Goal: Task Accomplishment & Management: Manage account settings

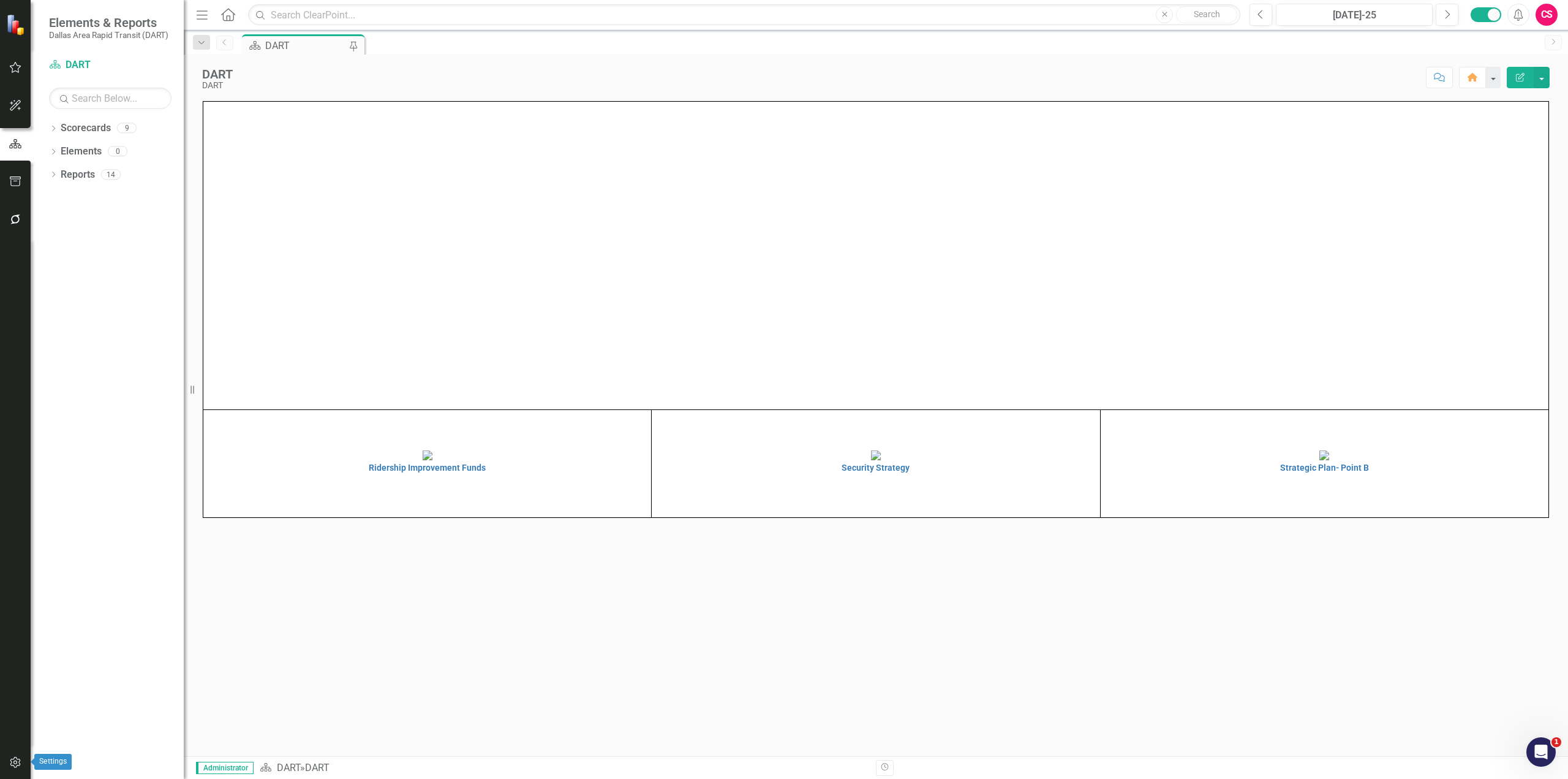
click at [10, 760] on icon "button" at bounding box center [15, 762] width 10 height 11
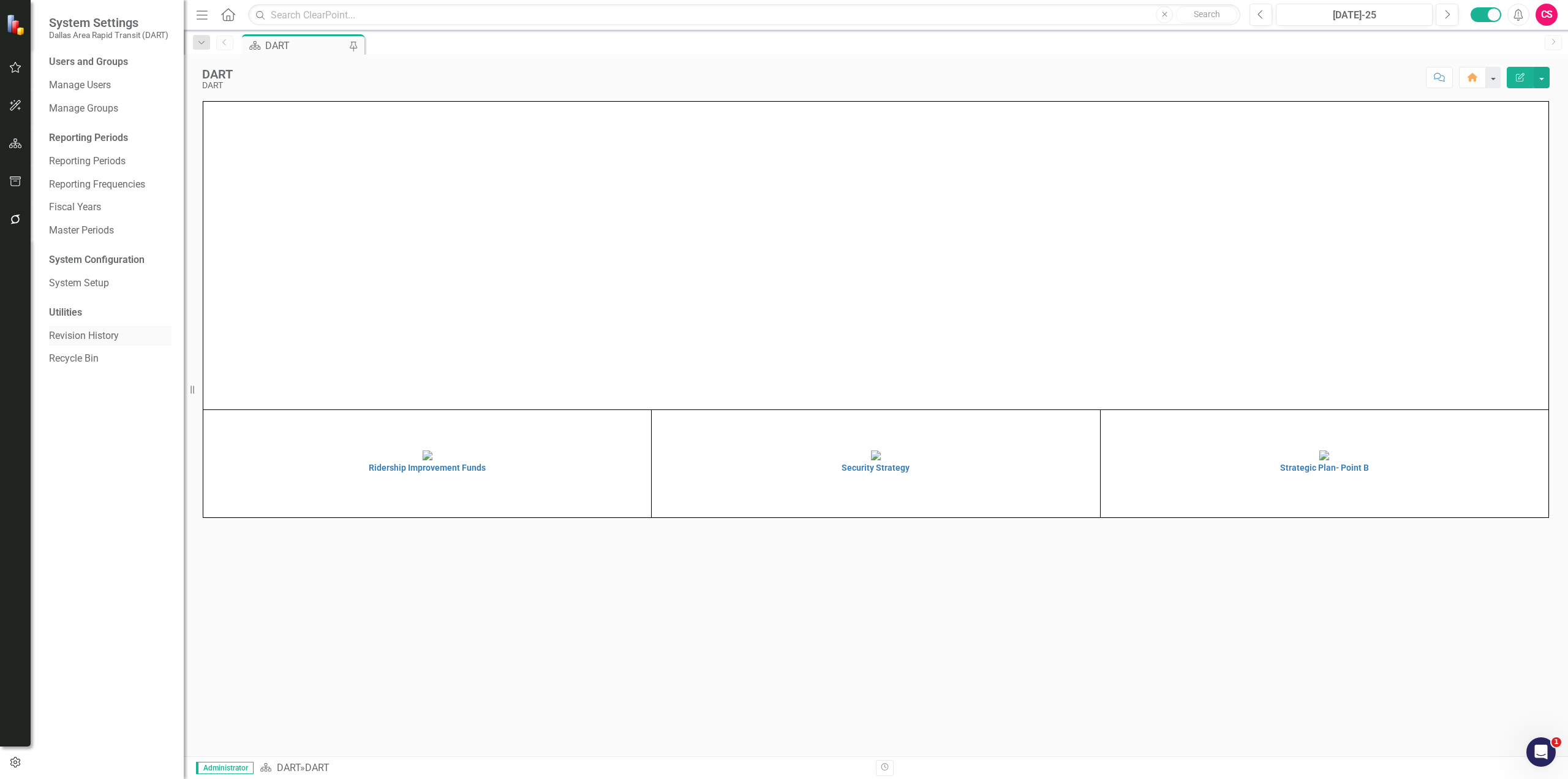
click at [81, 335] on link "Revision History" at bounding box center [110, 336] width 123 height 14
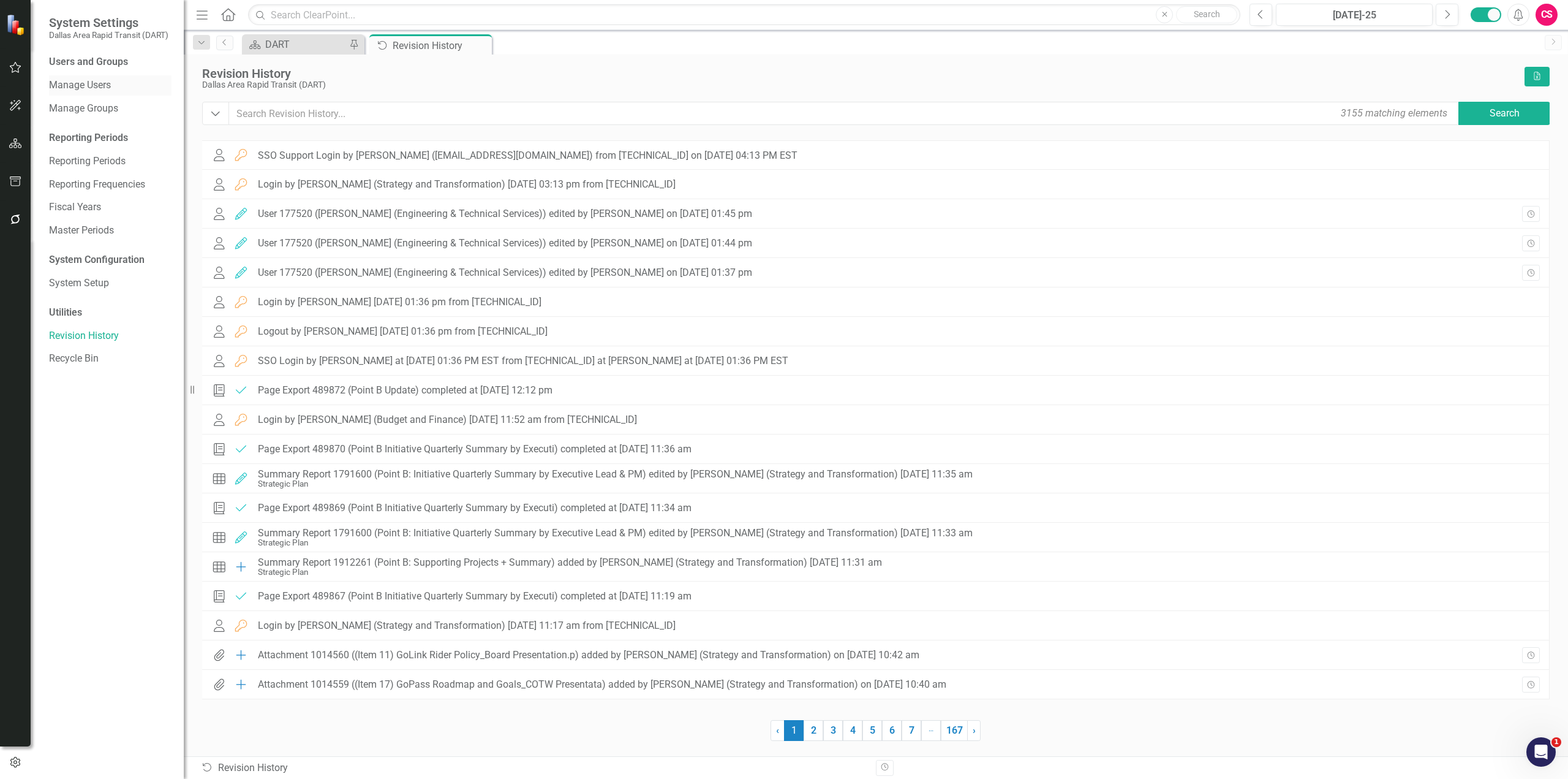
click at [90, 83] on link "Manage Users" at bounding box center [110, 86] width 123 height 14
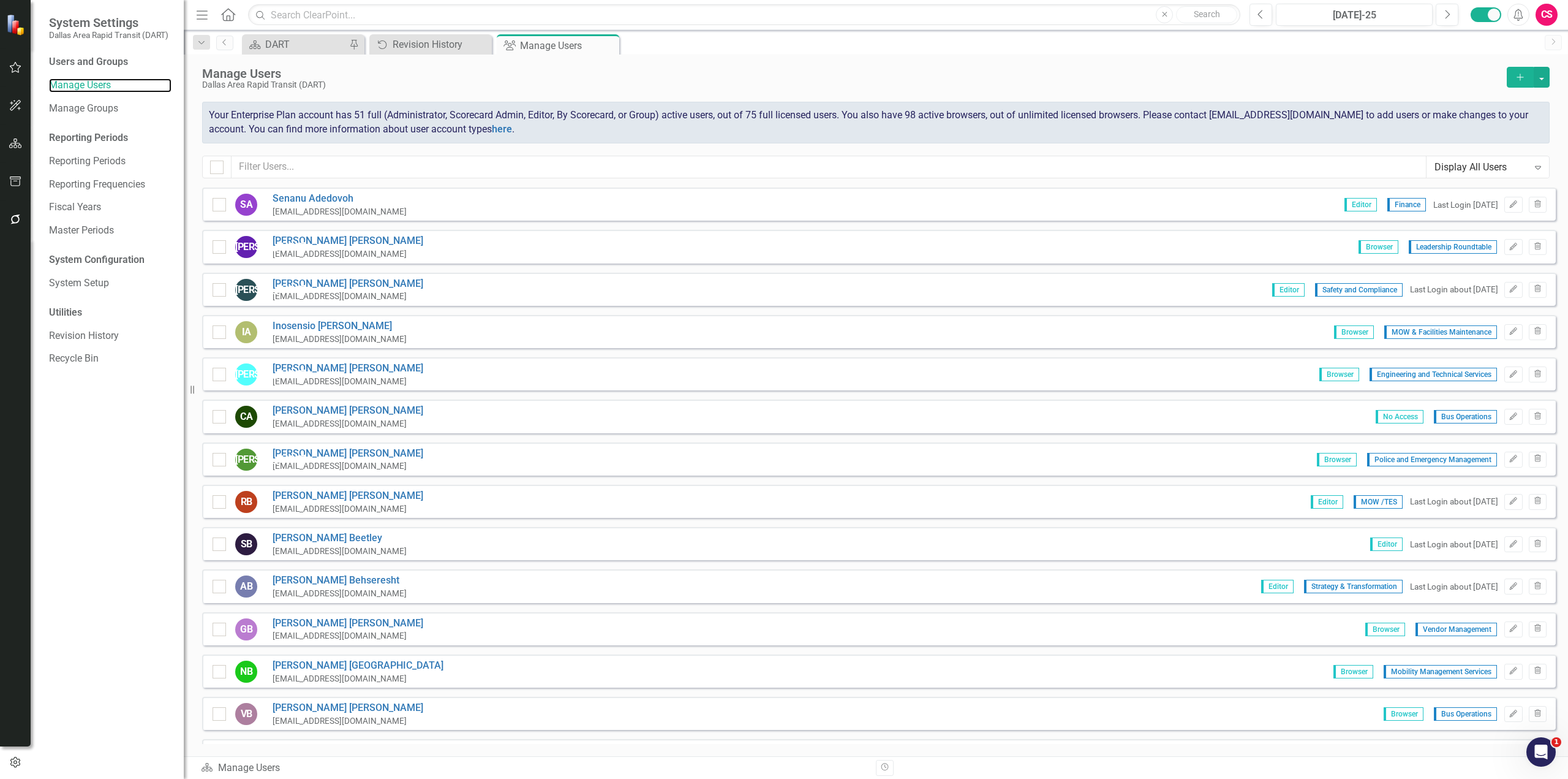
checkbox input "false"
click at [366, 169] on input "text" at bounding box center [829, 167] width 1195 height 23
type input "[PERSON_NAME]"
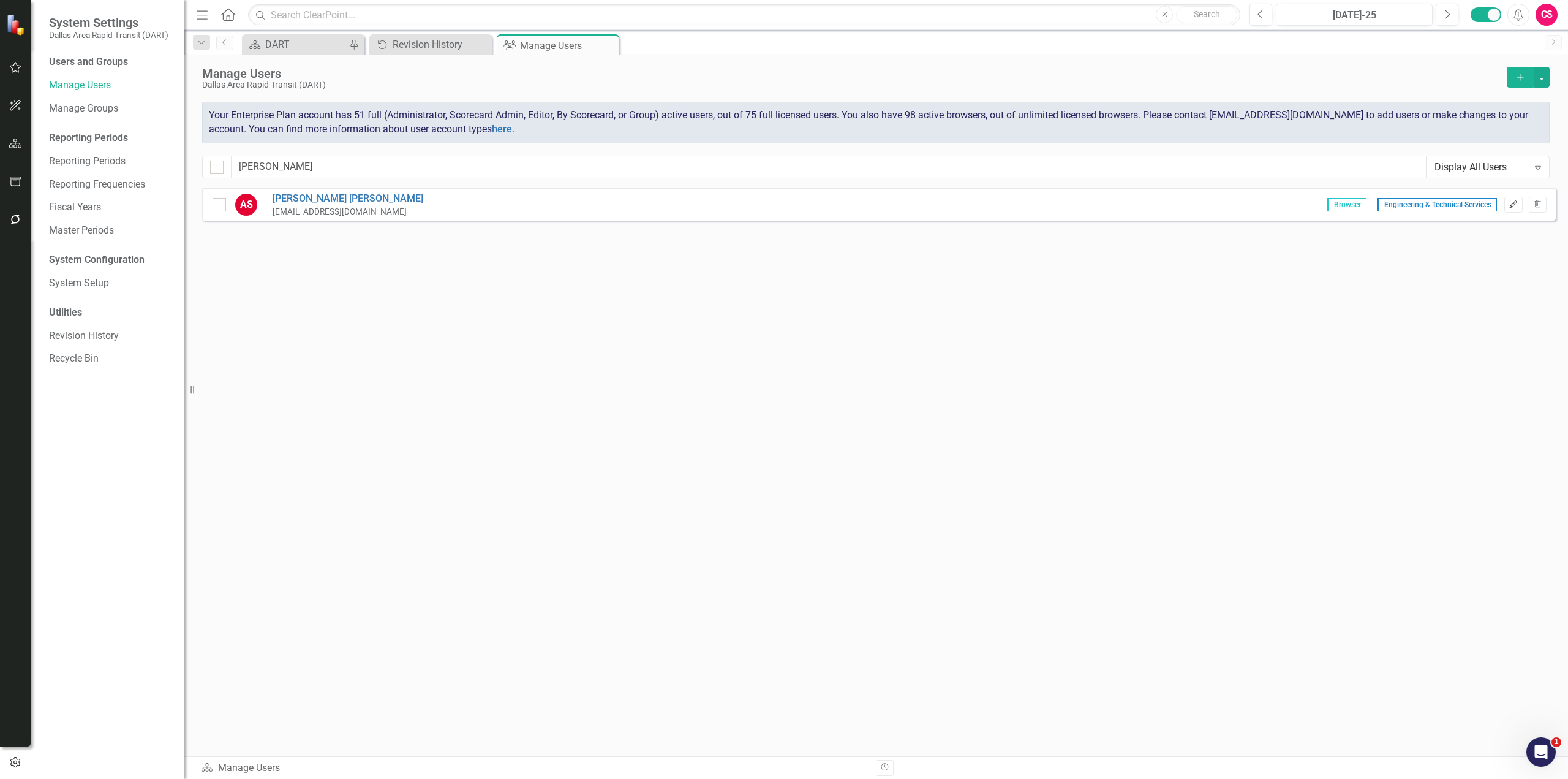
click at [1510, 207] on icon "Edit" at bounding box center [1513, 204] width 9 height 8
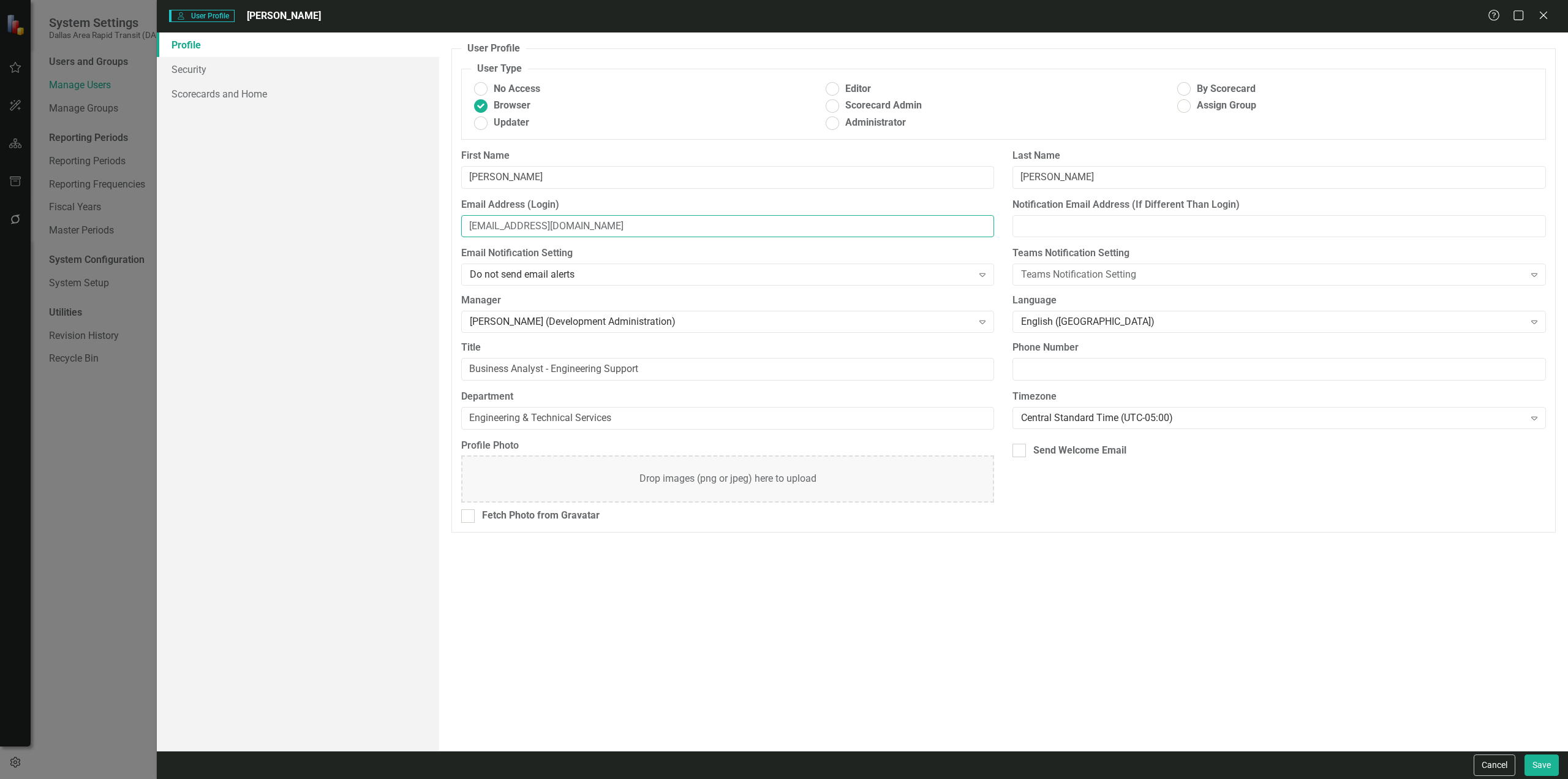
click at [470, 225] on input "[EMAIL_ADDRESS][DOMAIN_NAME]" at bounding box center [727, 226] width 533 height 23
click at [214, 67] on link "Security" at bounding box center [297, 69] width 282 height 25
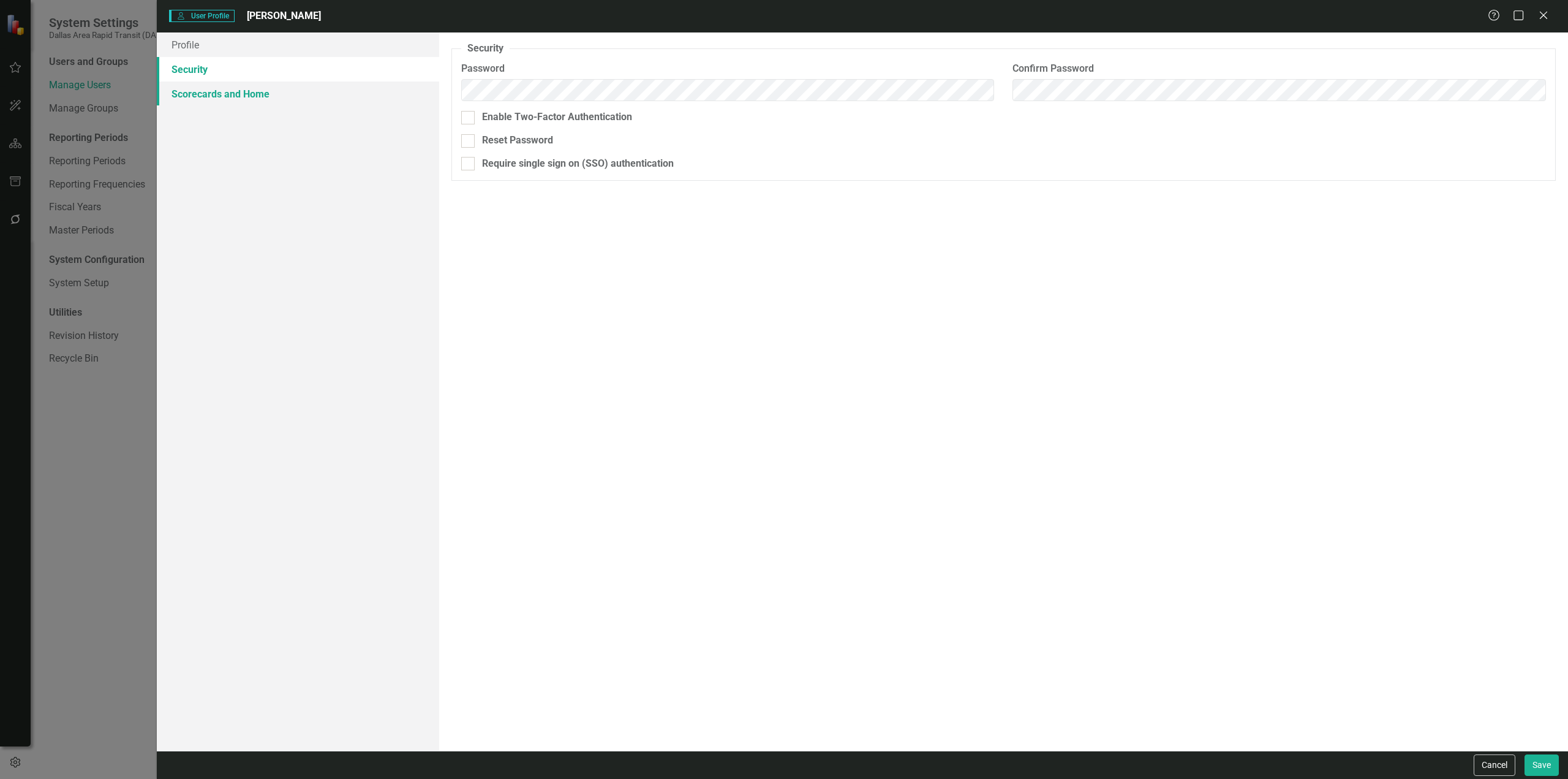
click at [220, 96] on link "Scorecards and Home" at bounding box center [297, 93] width 282 height 25
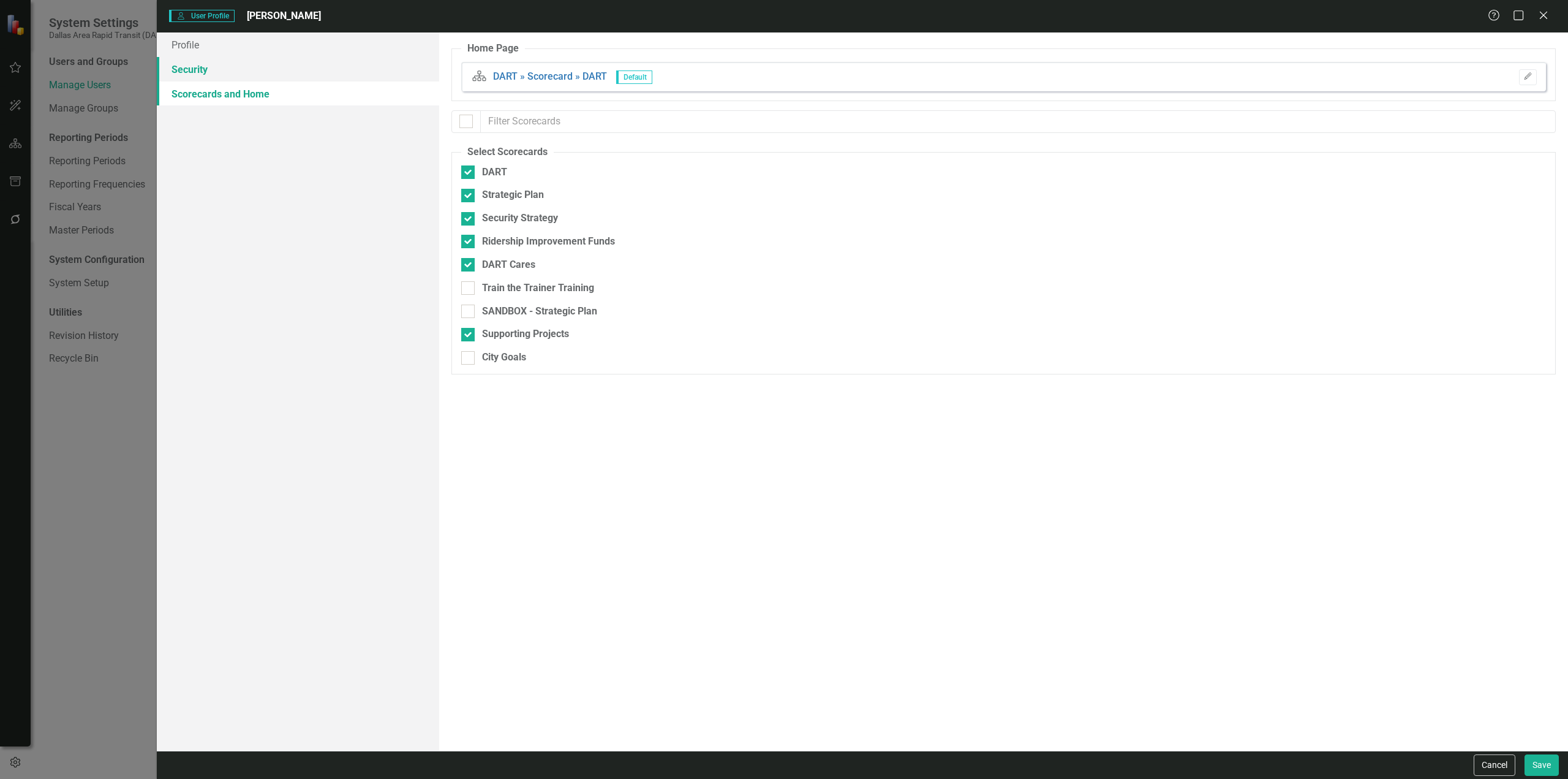
click at [195, 62] on link "Security" at bounding box center [297, 69] width 282 height 25
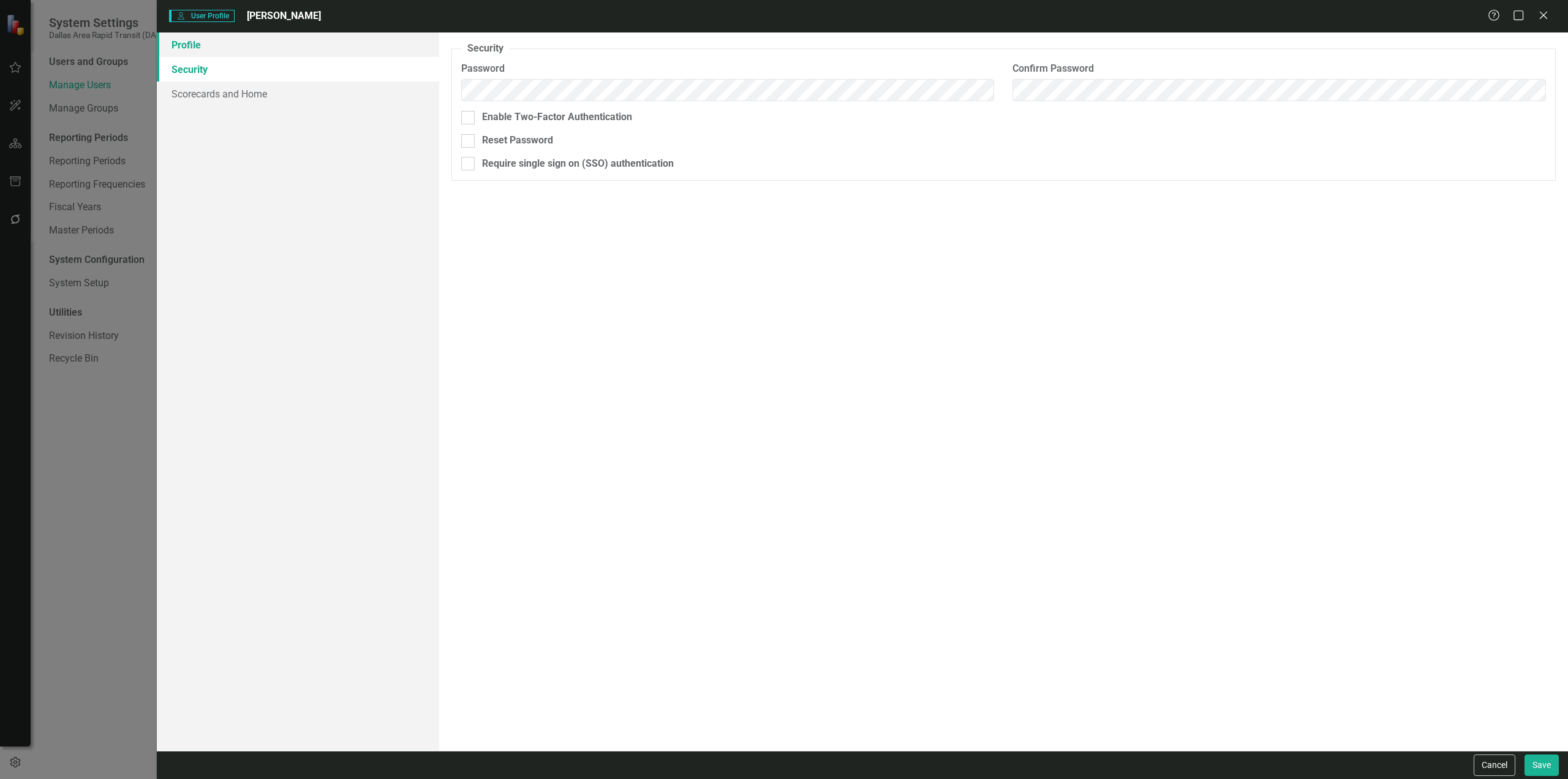
click at [193, 47] on link "Profile" at bounding box center [297, 44] width 282 height 25
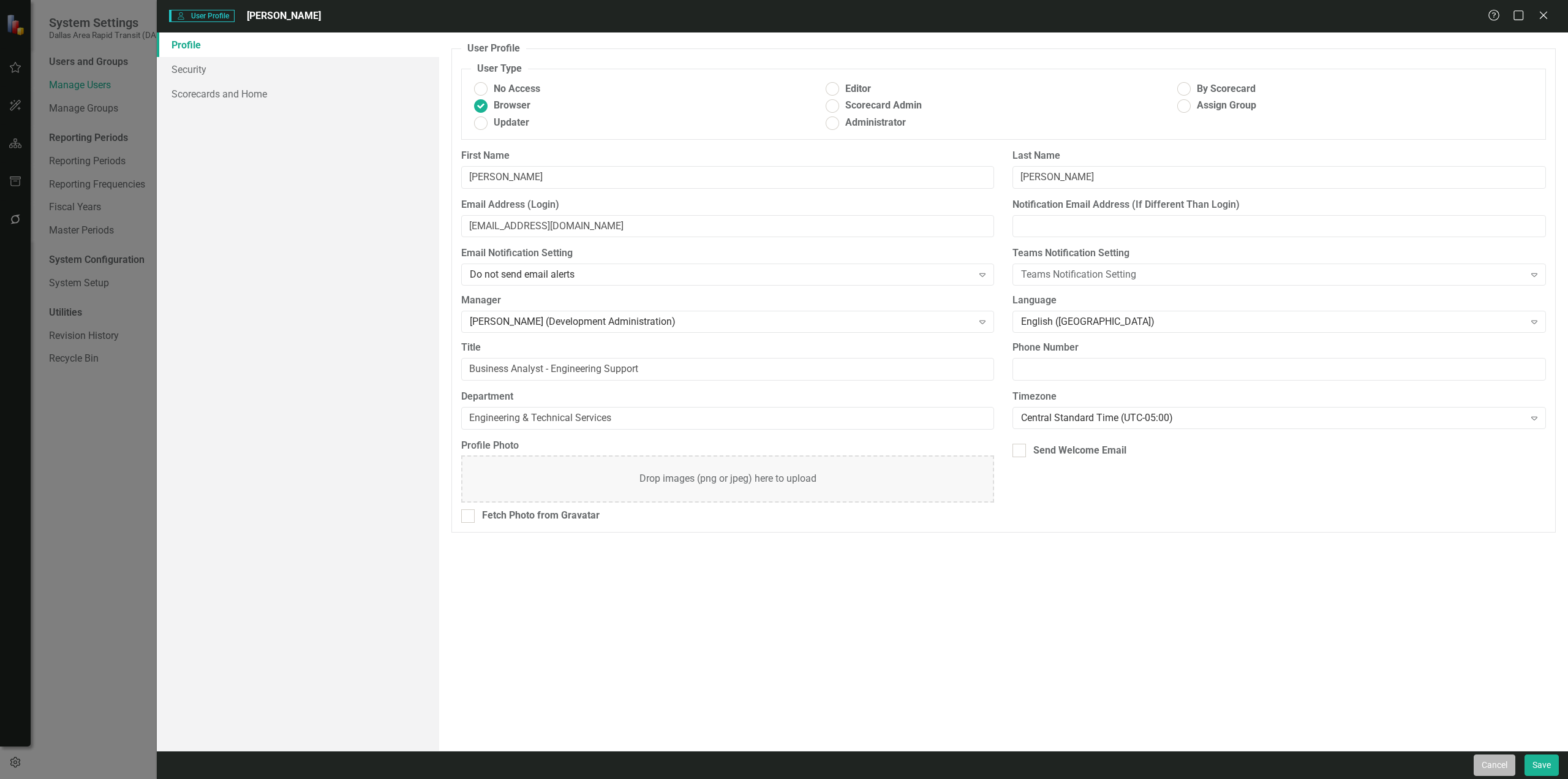
click at [1501, 768] on button "Cancel" at bounding box center [1494, 765] width 42 height 21
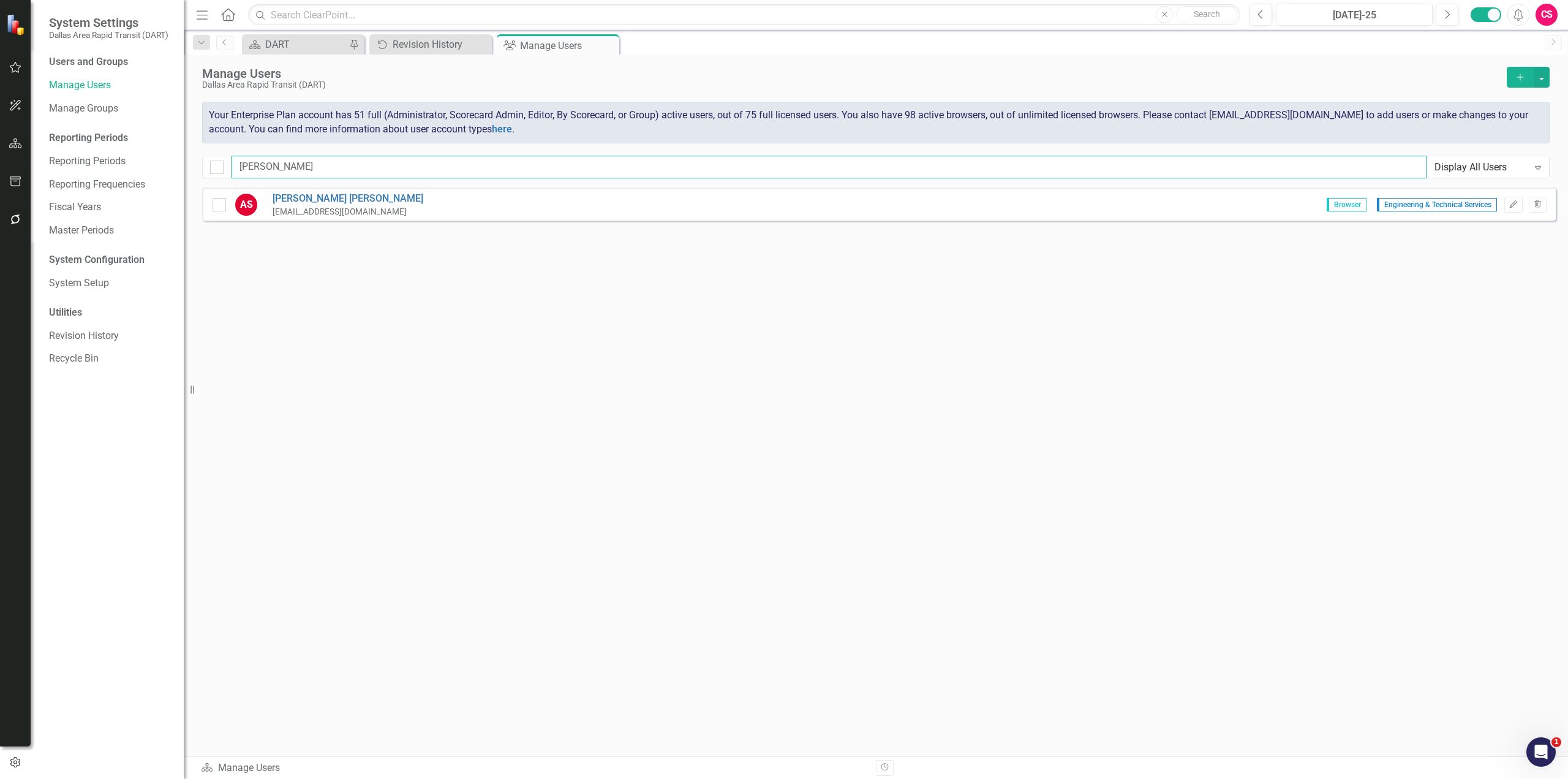
drag, startPoint x: 258, startPoint y: 164, endPoint x: 191, endPoint y: 161, distance: 67.1
click at [191, 161] on div "System Settings Dallas Area Rapid Transit (DART) Users and Groups Manage Users …" at bounding box center [784, 389] width 1568 height 779
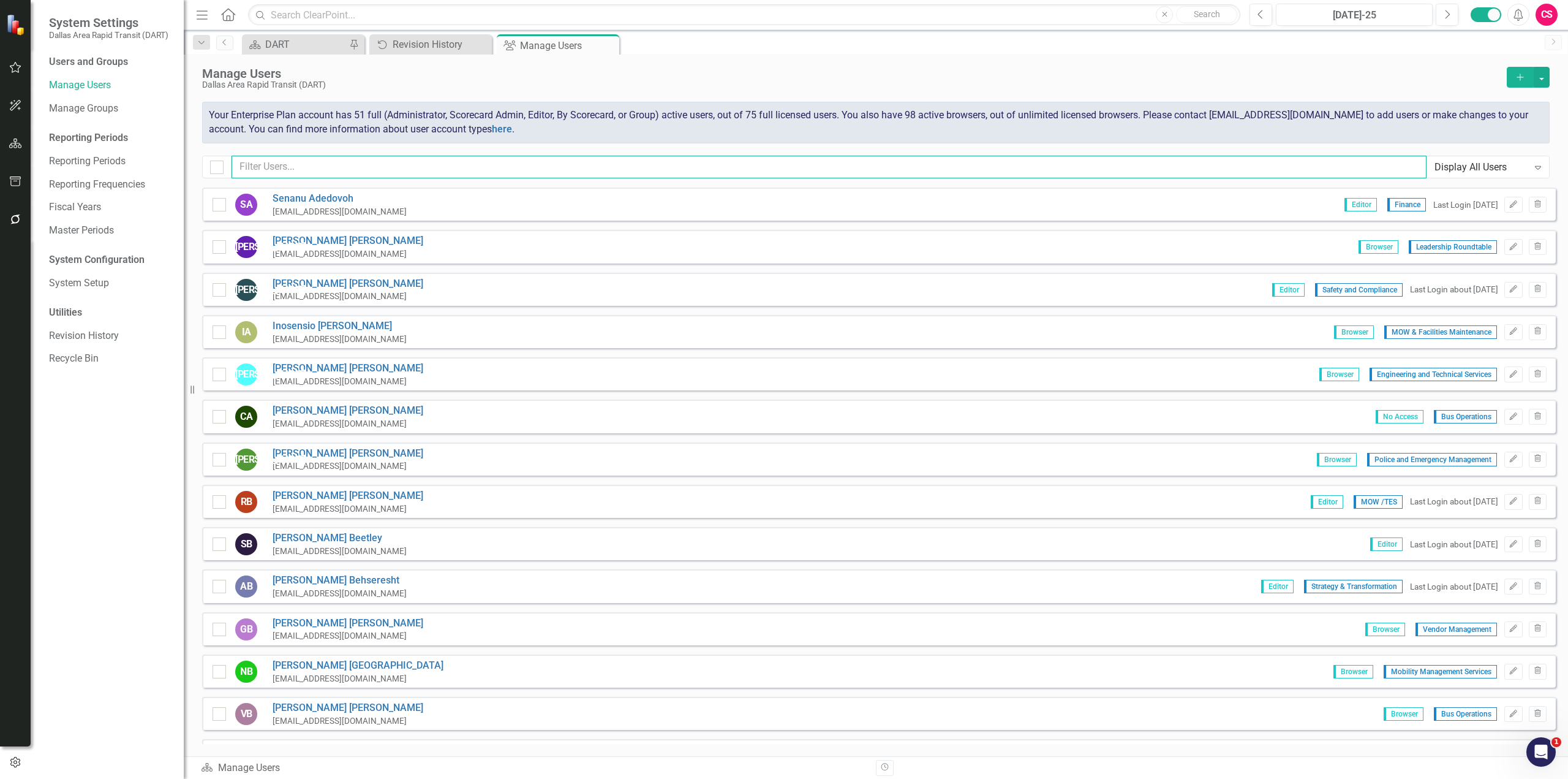
click at [378, 174] on input "text" at bounding box center [829, 167] width 1195 height 23
type input "[PERSON_NAME]"
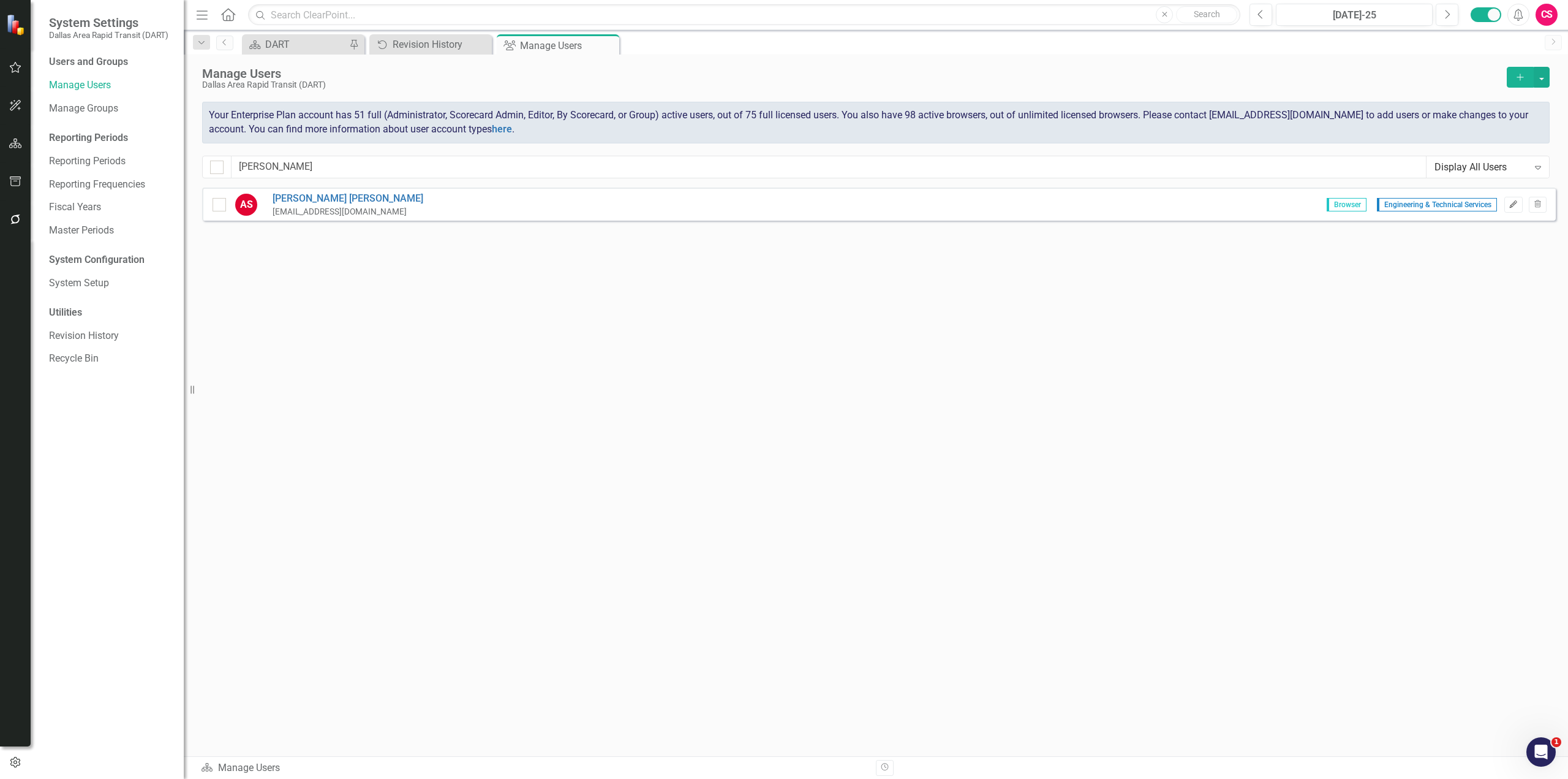
click at [1513, 207] on icon "Edit" at bounding box center [1513, 204] width 9 height 8
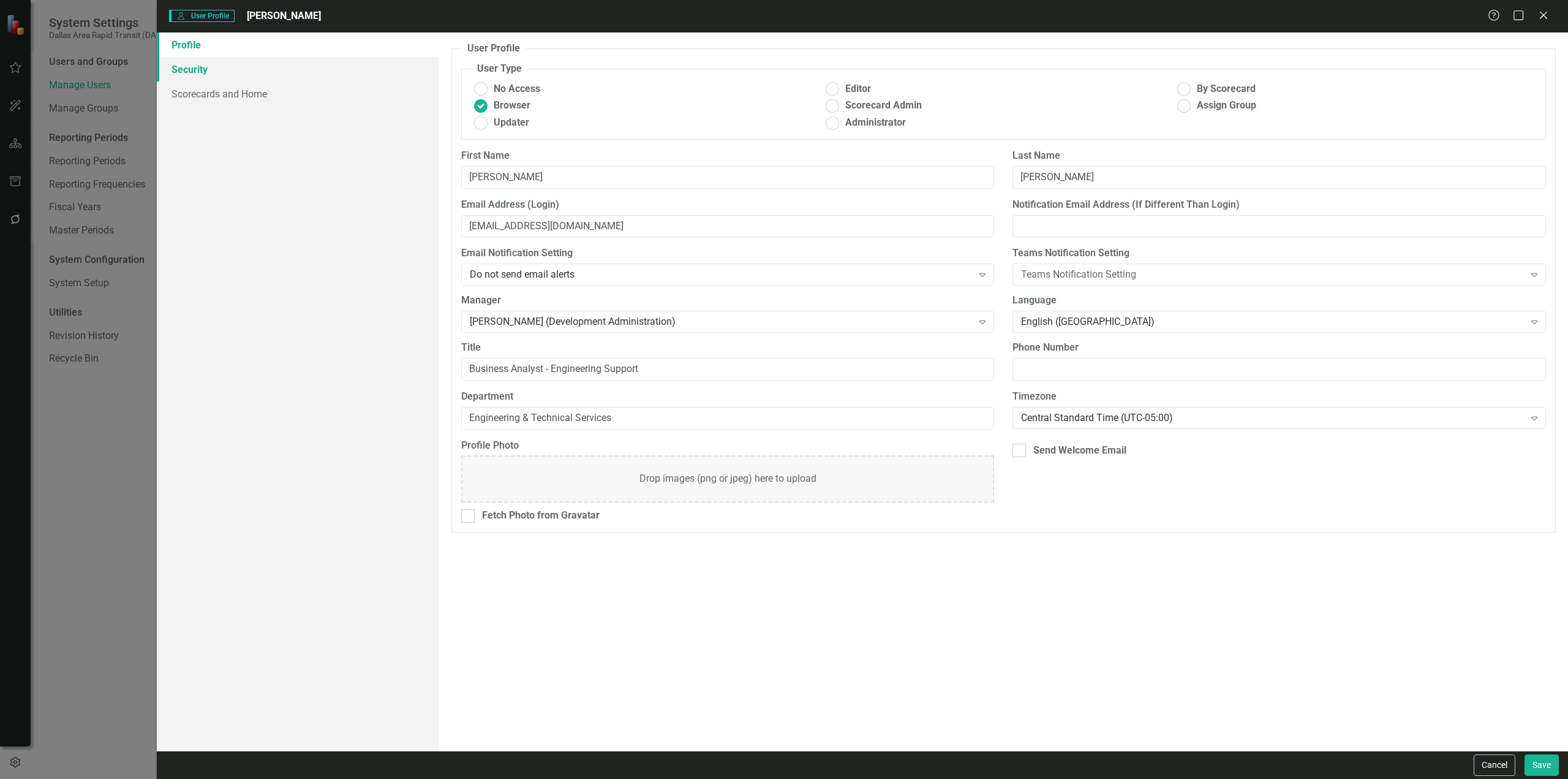
click at [203, 70] on link "Security" at bounding box center [297, 69] width 282 height 25
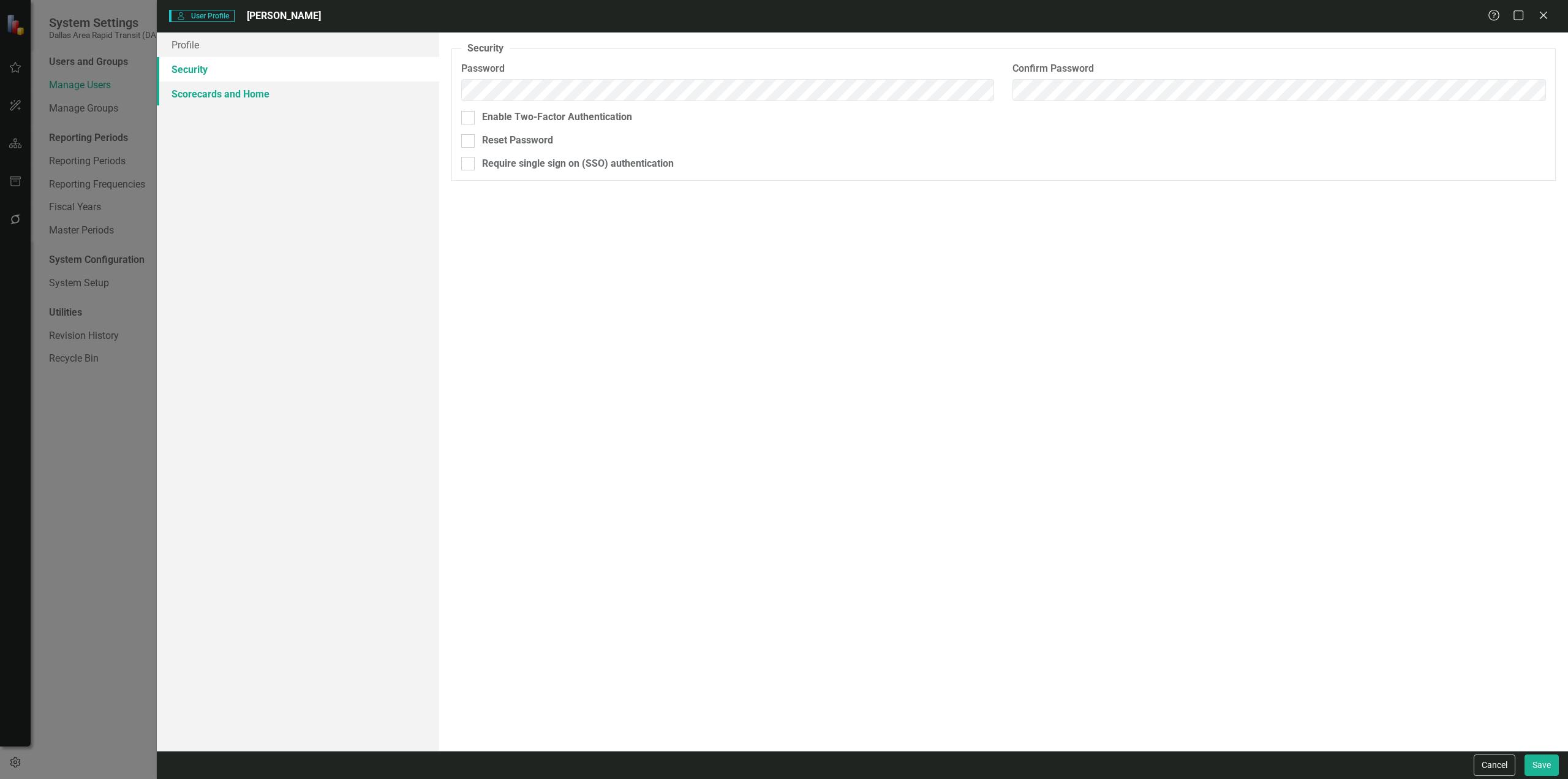
click at [220, 98] on link "Scorecards and Home" at bounding box center [297, 93] width 282 height 25
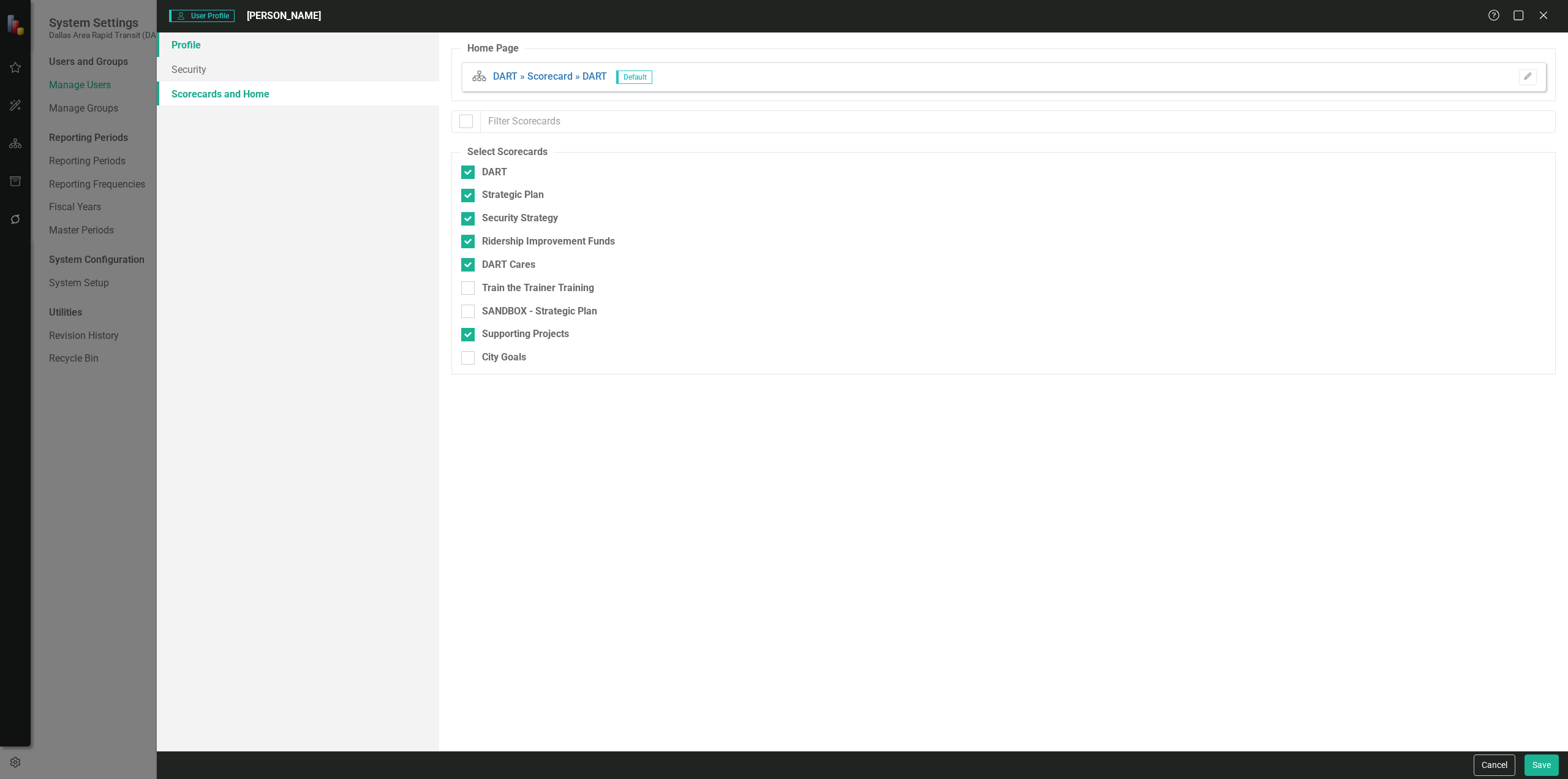
click at [220, 47] on link "Profile" at bounding box center [297, 44] width 282 height 25
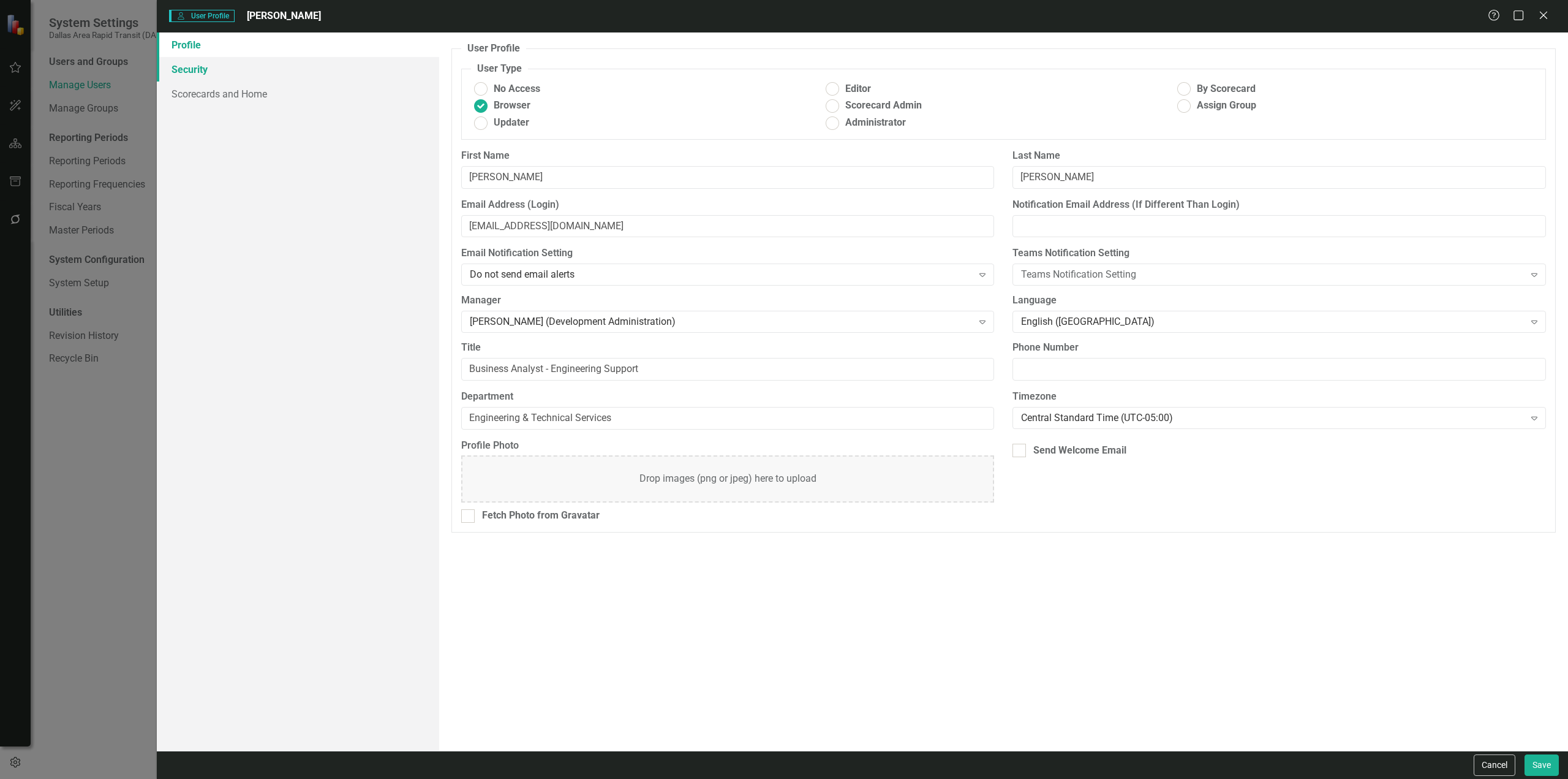
click at [202, 70] on link "Security" at bounding box center [297, 69] width 282 height 25
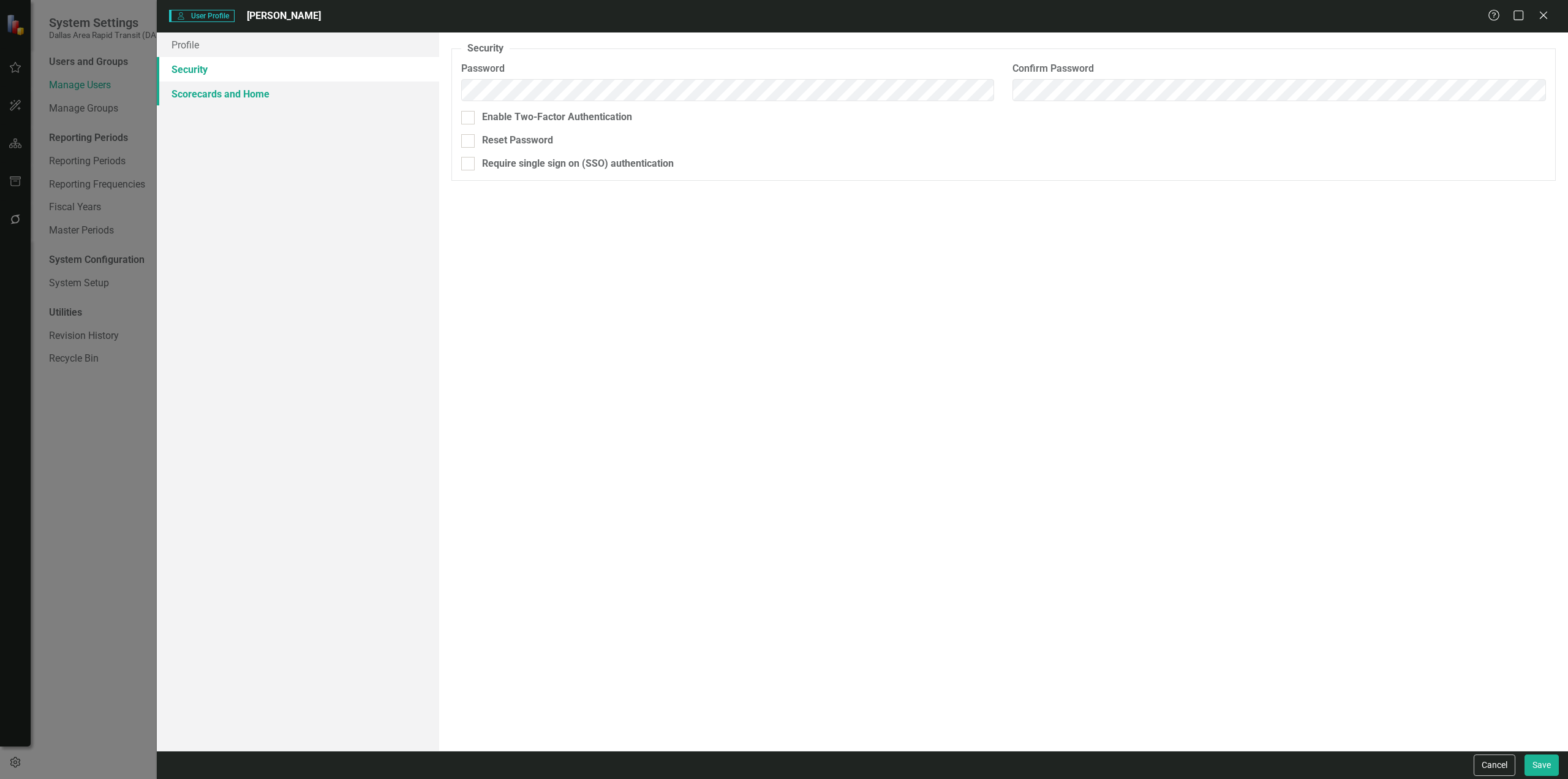
click at [207, 98] on link "Scorecards and Home" at bounding box center [297, 93] width 282 height 25
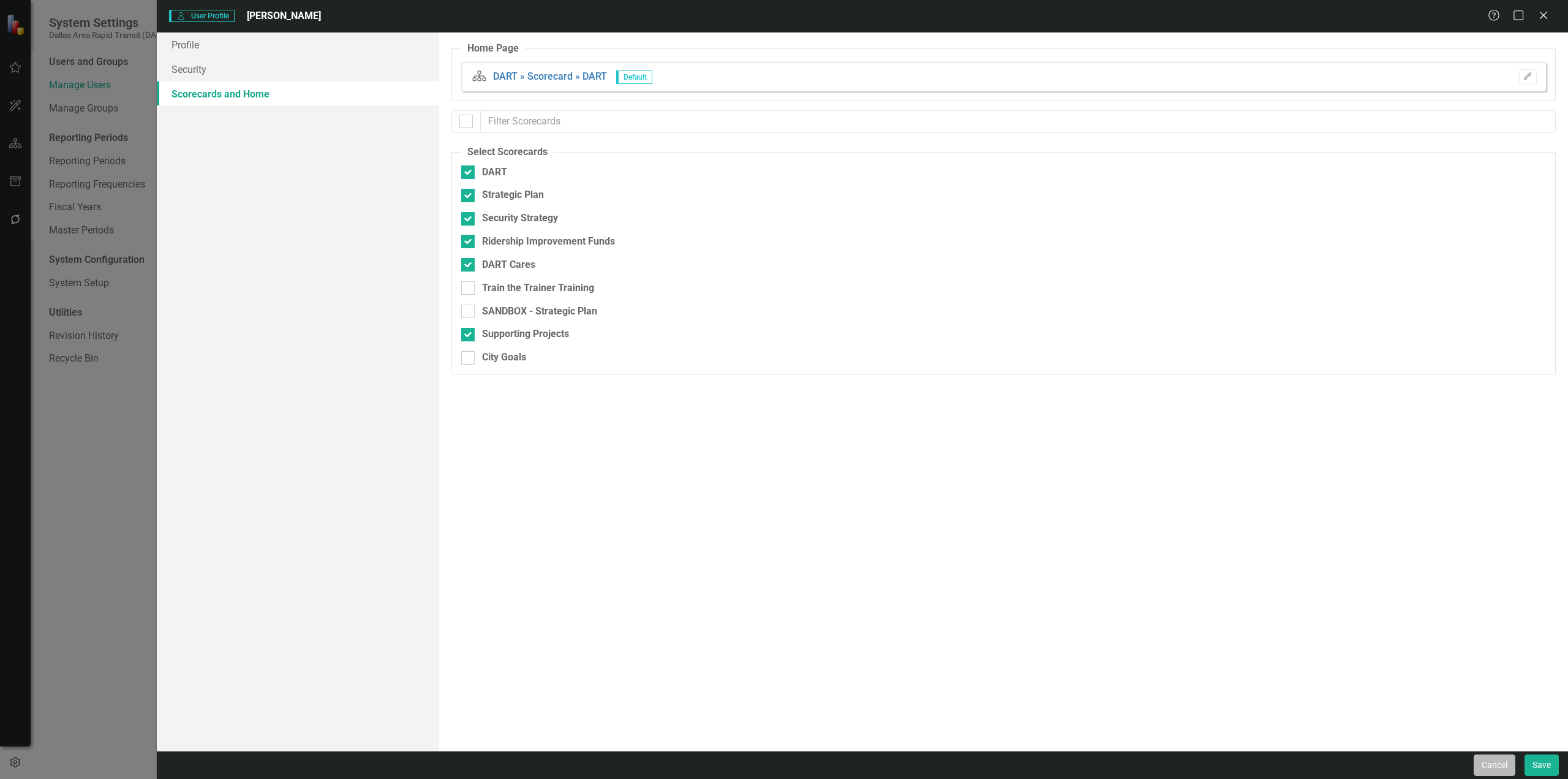
click at [1498, 764] on button "Cancel" at bounding box center [1494, 765] width 42 height 21
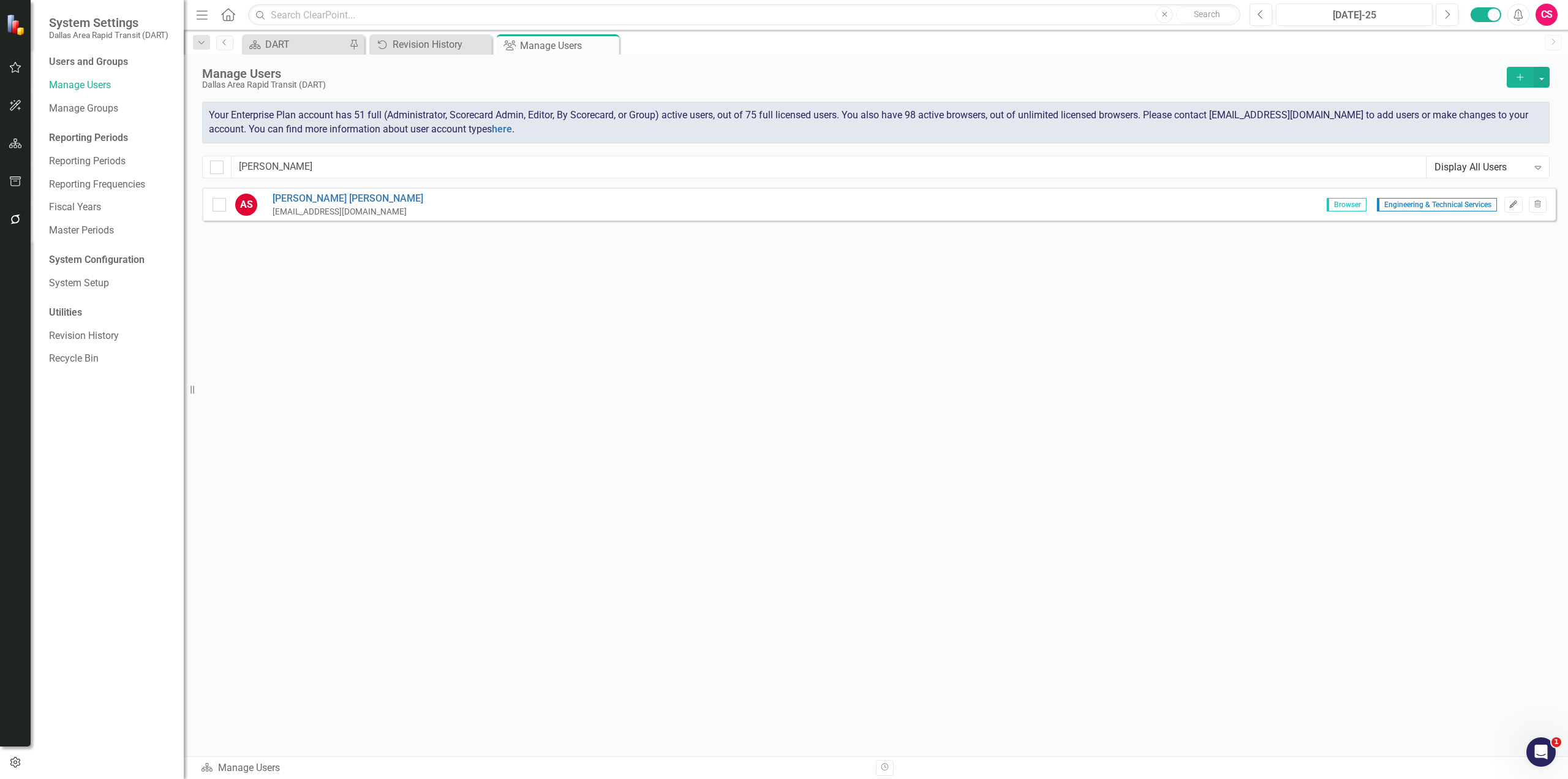
click at [1510, 204] on icon "Edit" at bounding box center [1513, 204] width 9 height 8
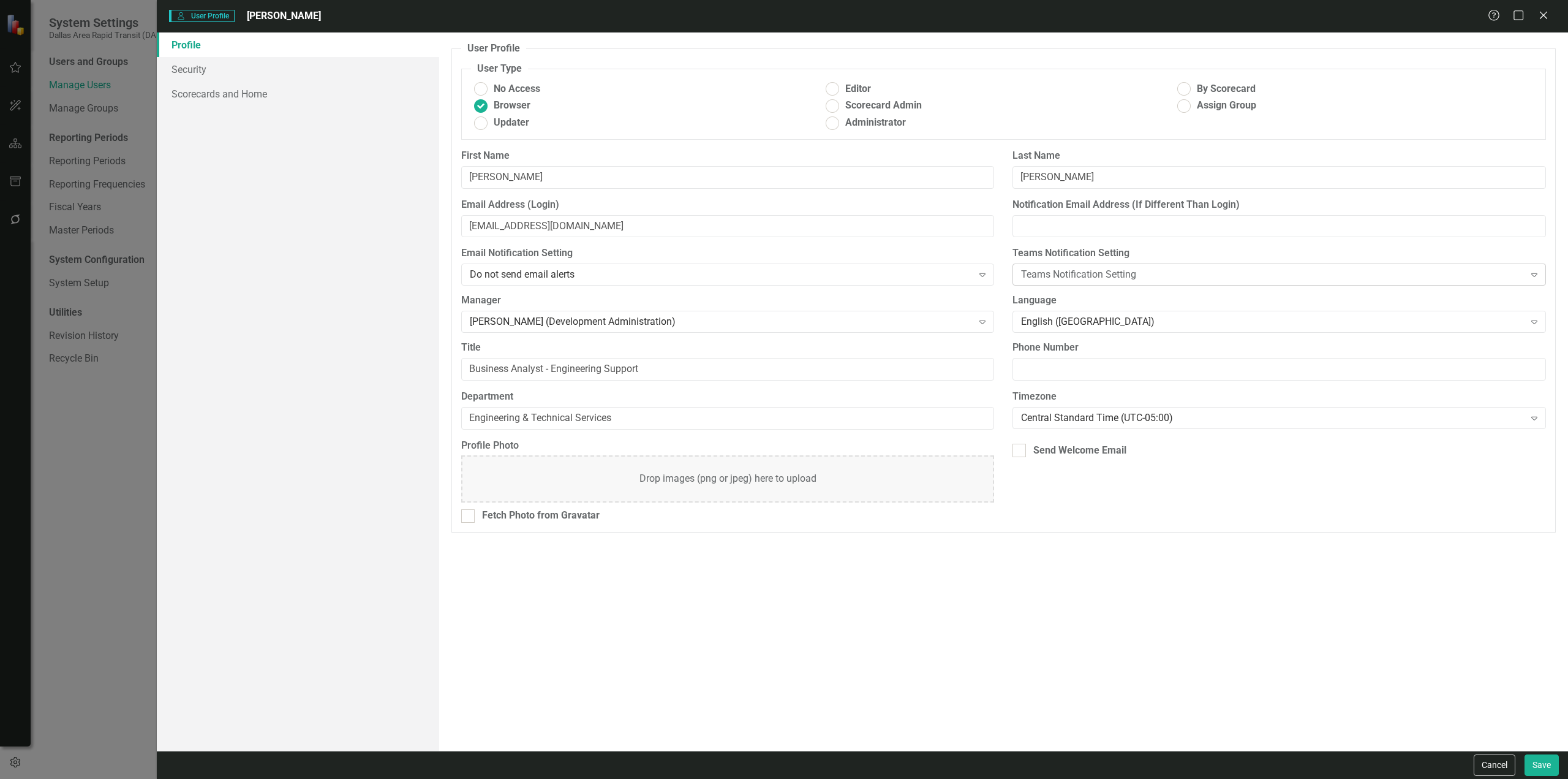
click at [1130, 274] on div "Teams Notification Setting" at bounding box center [1272, 275] width 503 height 14
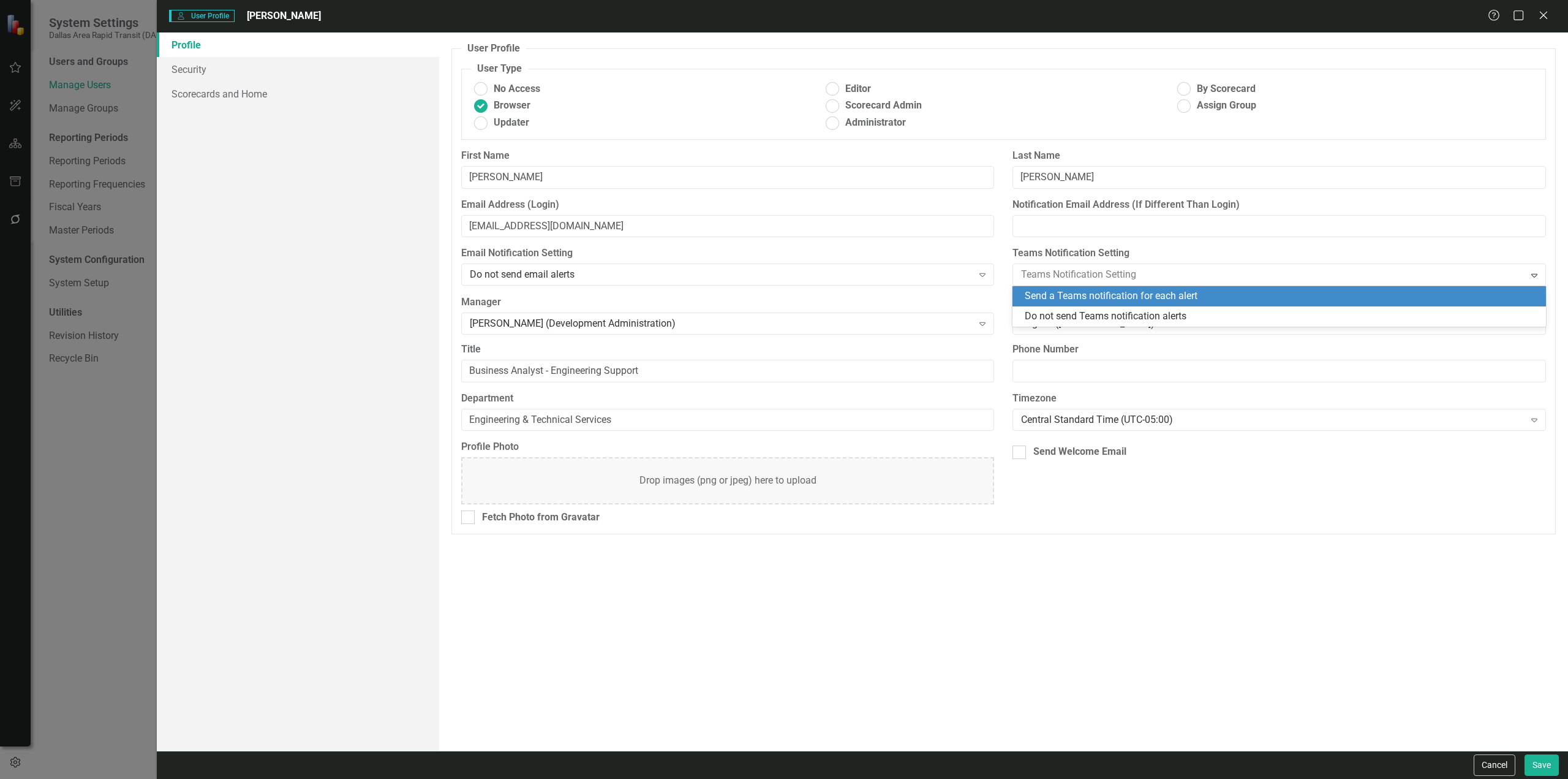
click at [1137, 253] on label "Teams Notification Setting" at bounding box center [1279, 253] width 533 height 14
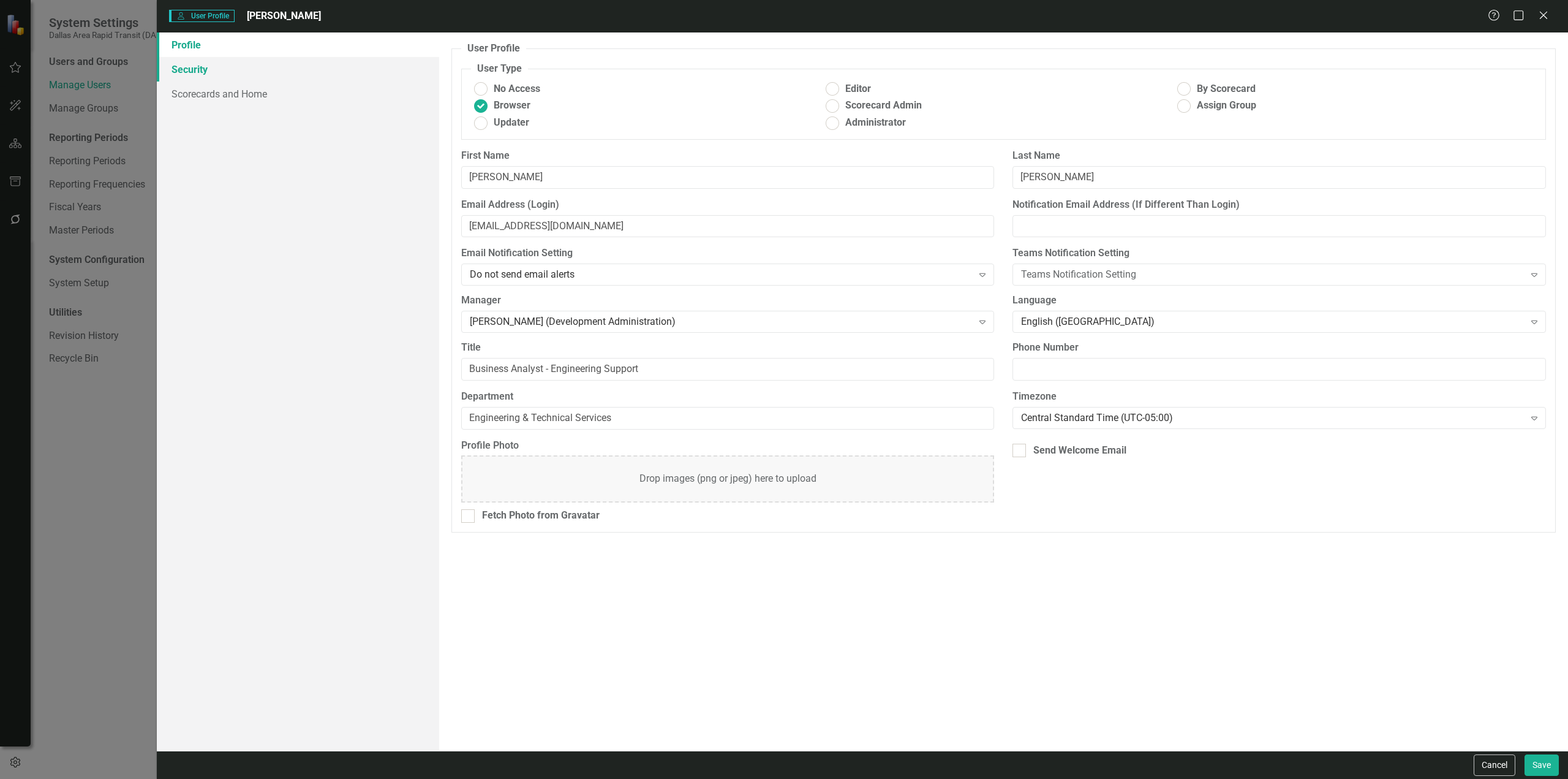
click at [224, 72] on link "Security" at bounding box center [297, 69] width 282 height 25
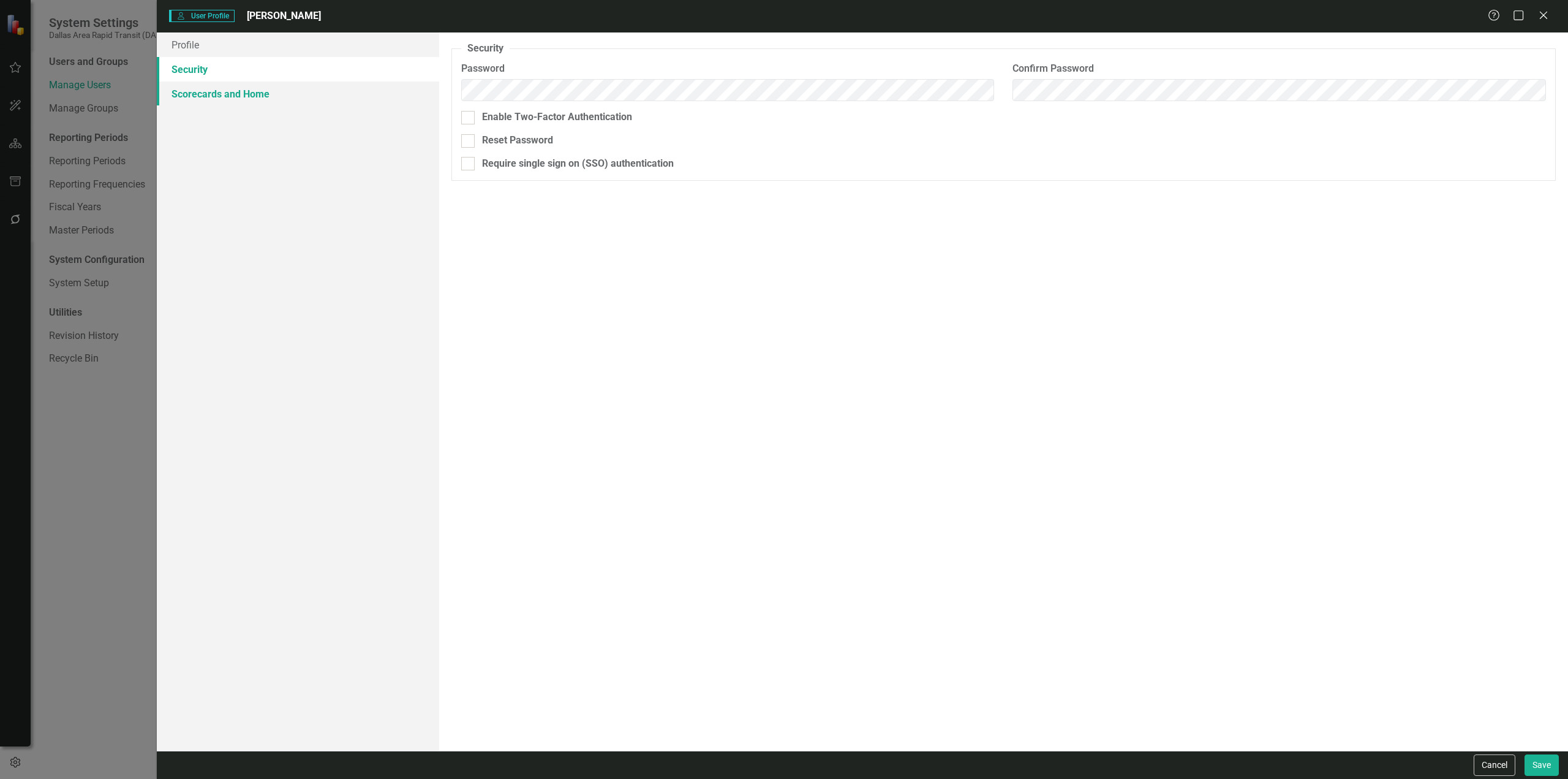
click at [224, 95] on link "Scorecards and Home" at bounding box center [297, 93] width 282 height 25
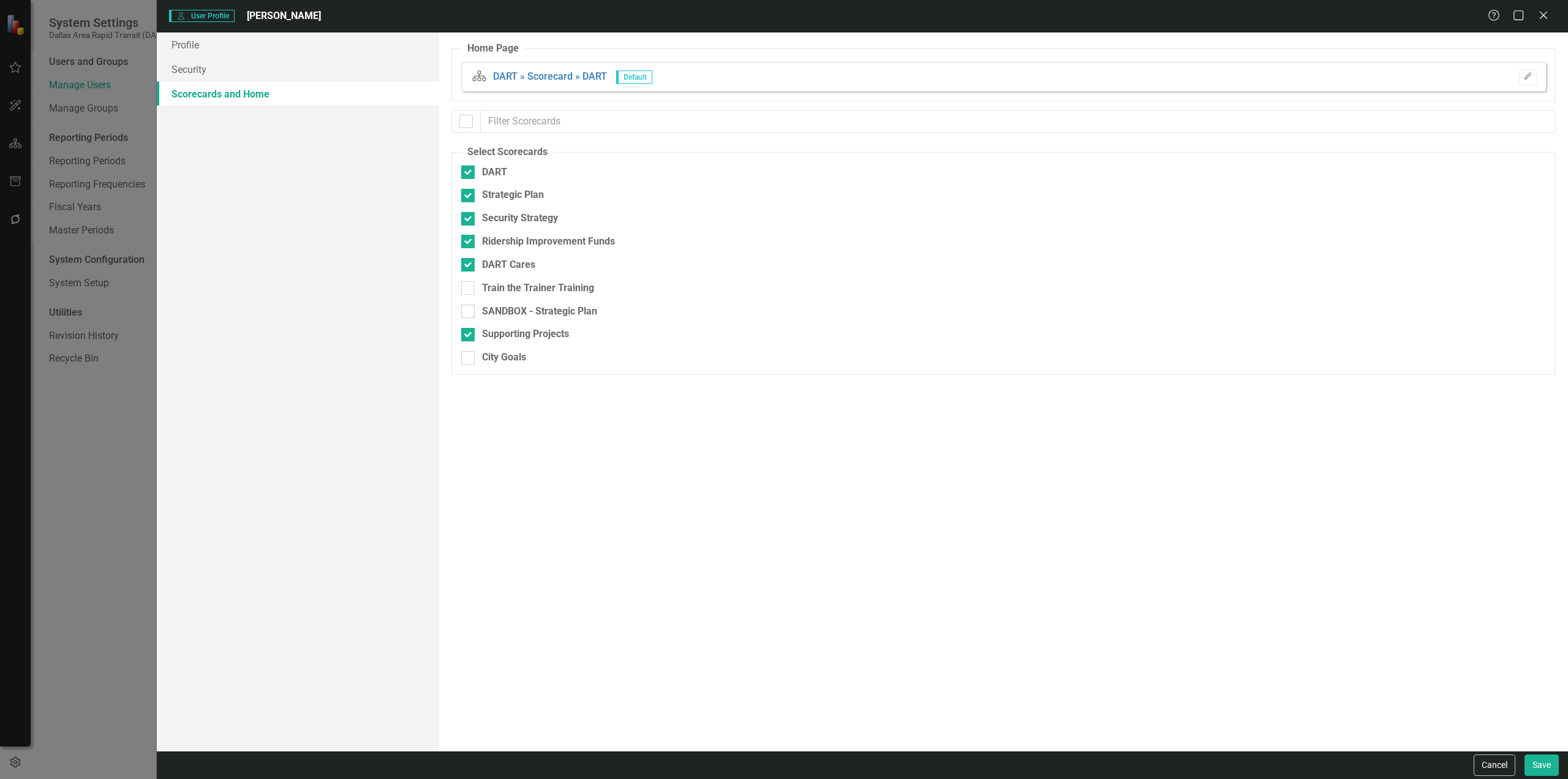
checkbox input "false"
click at [208, 75] on link "Security" at bounding box center [297, 69] width 282 height 25
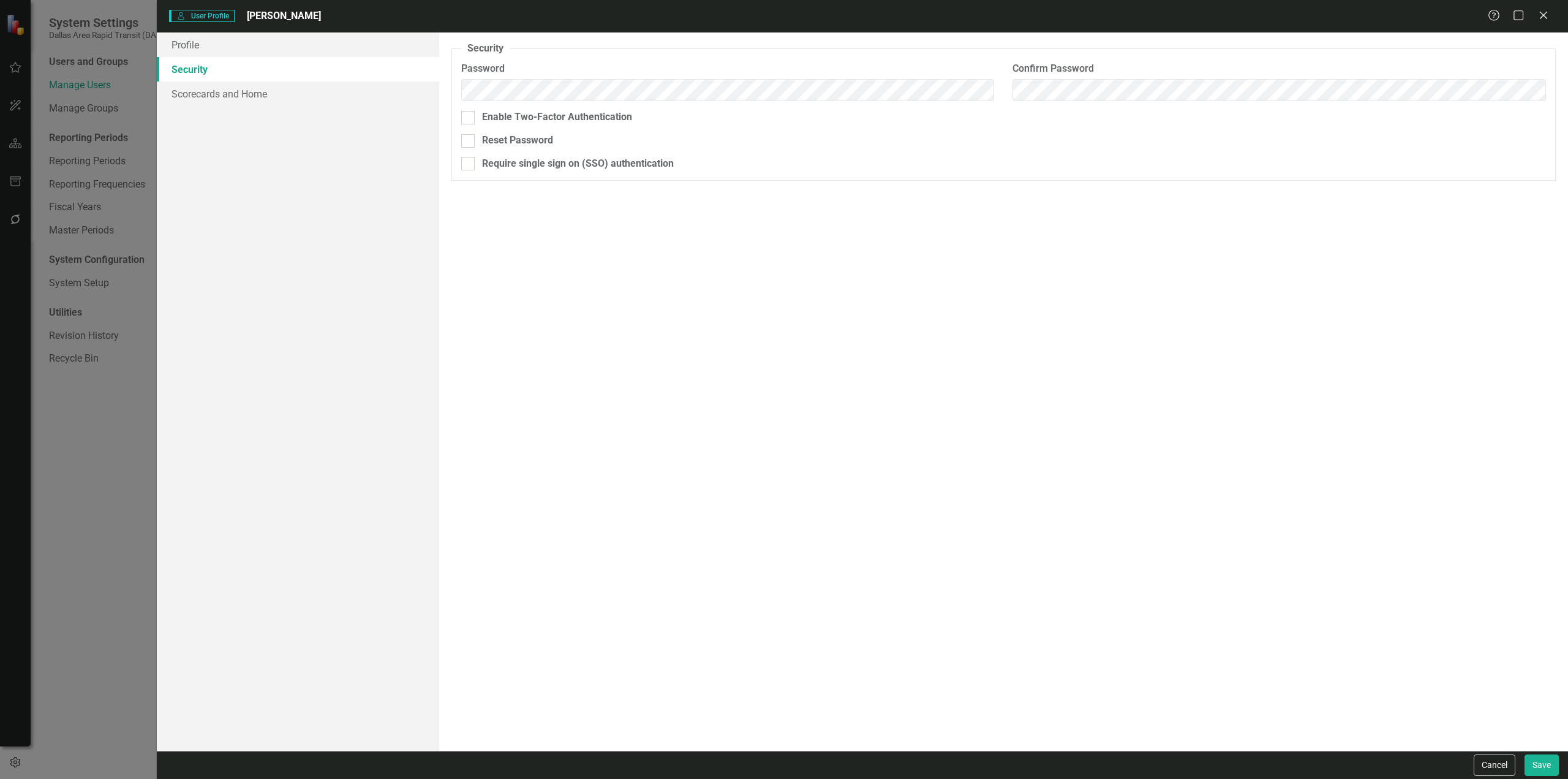
click at [510, 211] on div "Security As an administrator, you can use this page to set the user's password,…" at bounding box center [1004, 391] width 1129 height 718
click at [245, 97] on link "Scorecards and Home" at bounding box center [297, 93] width 282 height 25
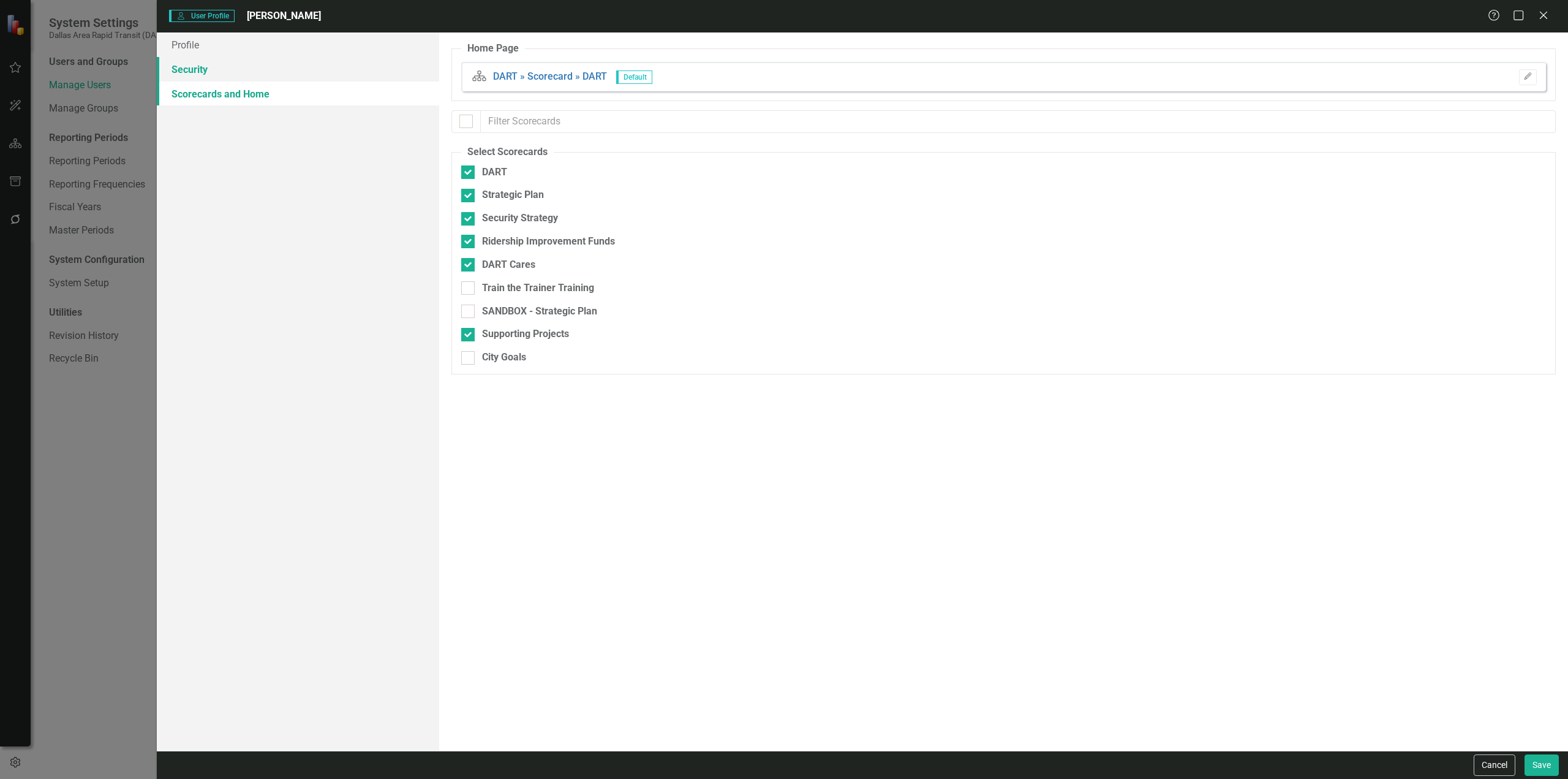
click at [218, 65] on link "Security" at bounding box center [297, 69] width 282 height 25
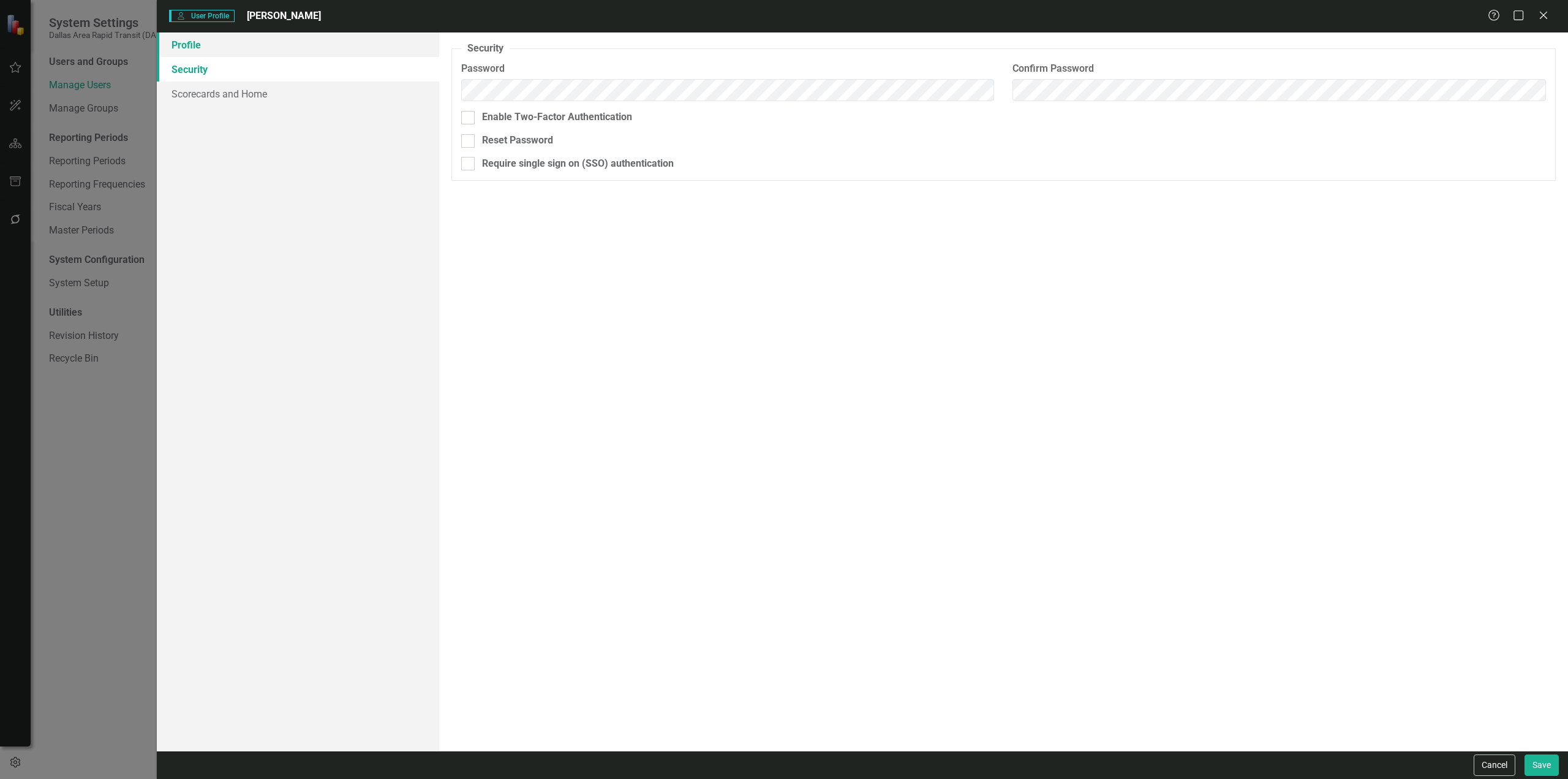
click at [209, 47] on link "Profile" at bounding box center [297, 44] width 282 height 25
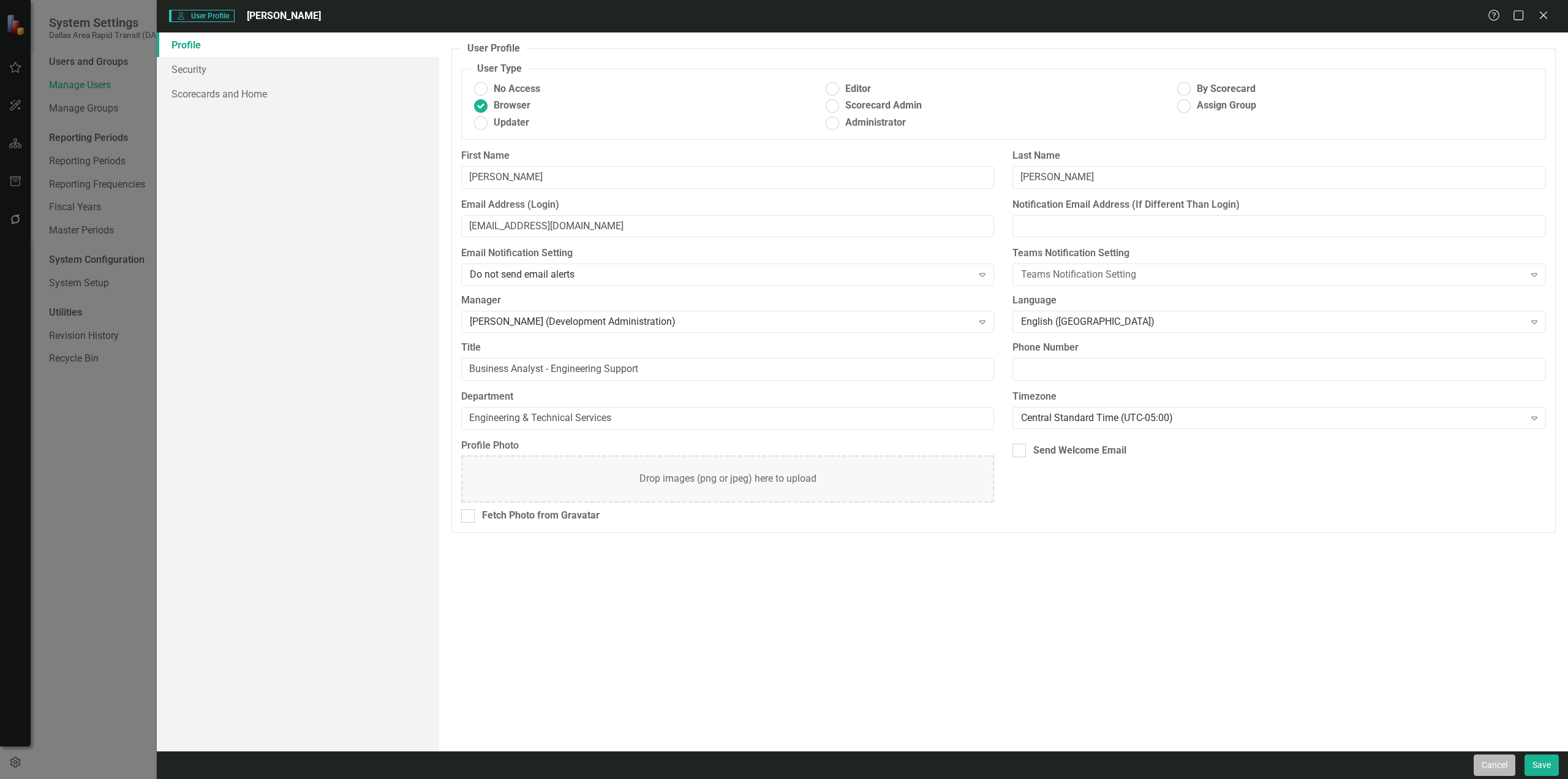
click at [1496, 767] on button "Cancel" at bounding box center [1494, 765] width 42 height 21
